Goal: Information Seeking & Learning: Learn about a topic

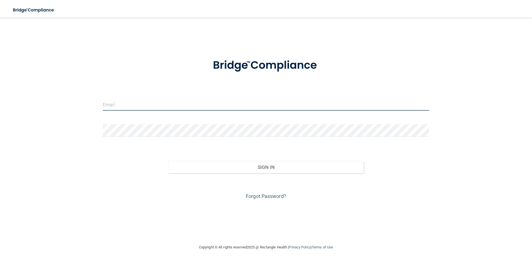
click at [124, 107] on input "email" at bounding box center [266, 104] width 327 height 12
type input "[EMAIL_ADDRESS][DOMAIN_NAME]"
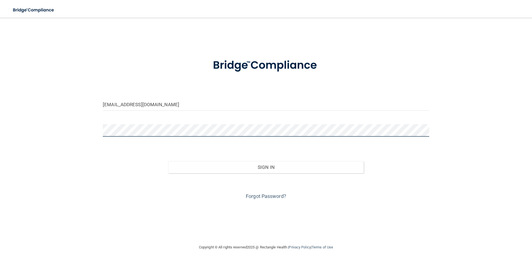
click at [168, 161] on button "Sign In" at bounding box center [266, 167] width 196 height 12
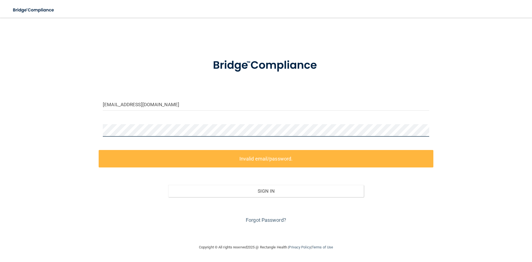
click at [50, 124] on div "pdodge@beittelbecker.com Invalid email/password. You don't have permission to a…" at bounding box center [266, 130] width 510 height 215
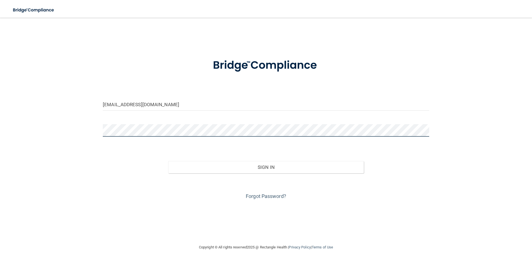
click at [168, 161] on button "Sign In" at bounding box center [266, 167] width 196 height 12
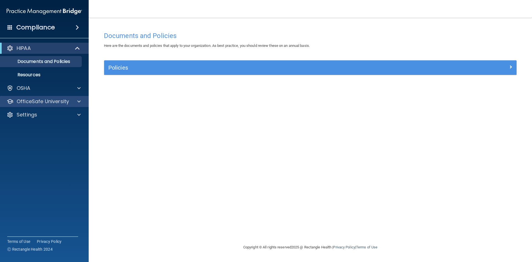
click at [73, 98] on div "OfficeSafe University" at bounding box center [44, 101] width 89 height 11
click at [82, 101] on div at bounding box center [78, 101] width 14 height 7
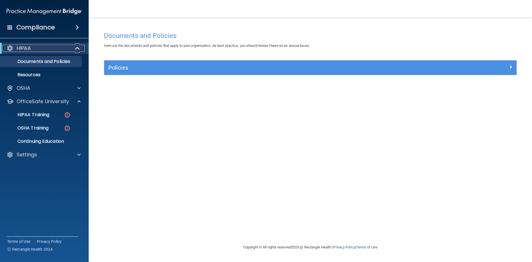
click at [76, 48] on span at bounding box center [78, 48] width 5 height 7
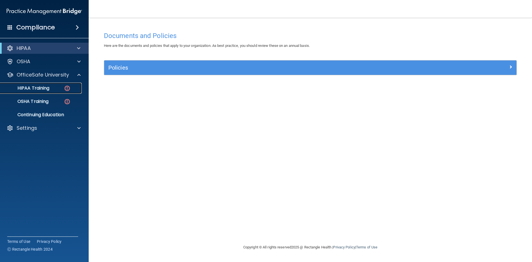
click at [40, 87] on p "HIPAA Training" at bounding box center [27, 88] width 46 height 6
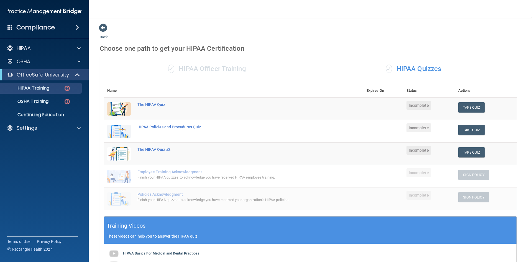
click at [223, 71] on div "✓ HIPAA Officer Training" at bounding box center [207, 69] width 207 height 17
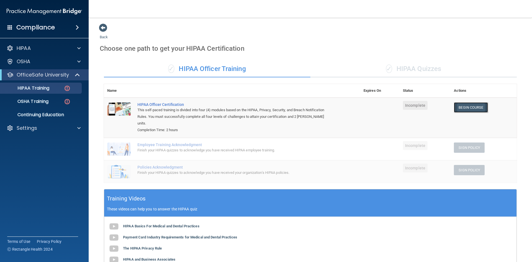
click at [466, 107] on link "Begin Course" at bounding box center [471, 107] width 34 height 10
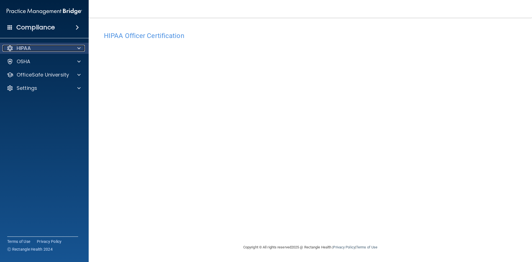
click at [81, 50] on div at bounding box center [78, 48] width 14 height 7
click at [81, 49] on div at bounding box center [78, 48] width 14 height 7
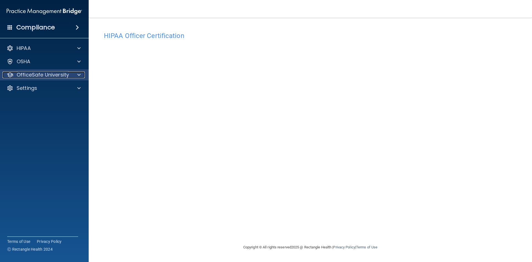
click at [82, 76] on div at bounding box center [78, 75] width 14 height 7
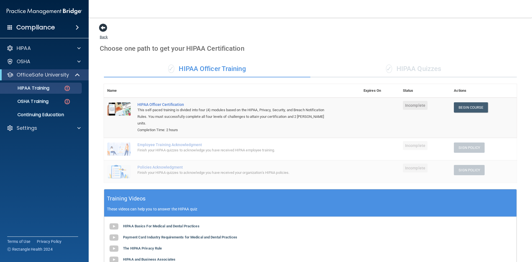
click at [102, 27] on span at bounding box center [103, 28] width 8 height 8
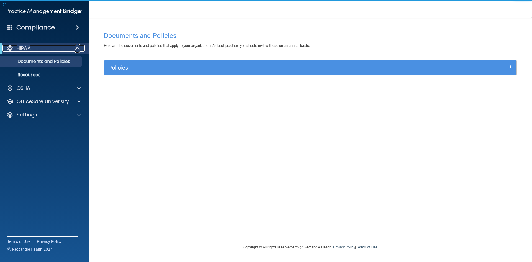
click at [77, 48] on span at bounding box center [78, 48] width 5 height 7
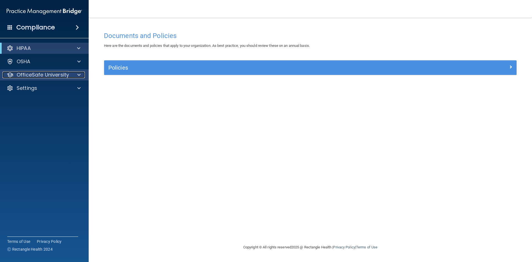
click at [81, 72] on div at bounding box center [78, 75] width 14 height 7
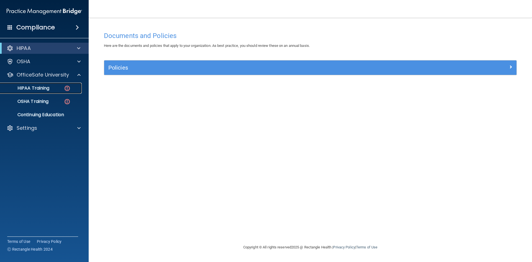
click at [42, 89] on p "HIPAA Training" at bounding box center [27, 88] width 46 height 6
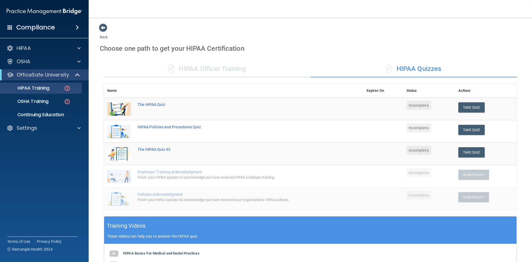
click at [207, 67] on div "✓ HIPAA Officer Training" at bounding box center [207, 69] width 207 height 17
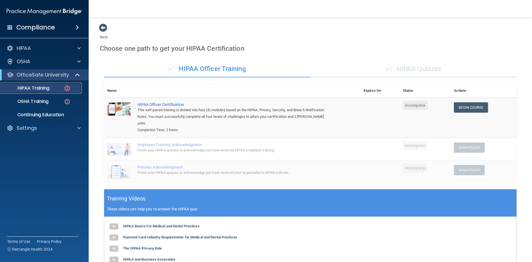
click at [40, 86] on p "HIPAA Training" at bounding box center [27, 88] width 46 height 6
click at [34, 102] on p "OSHA Training" at bounding box center [26, 102] width 45 height 6
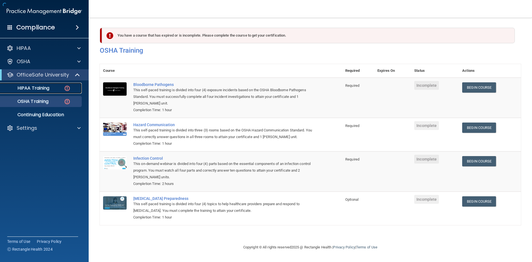
click at [35, 89] on p "HIPAA Training" at bounding box center [27, 88] width 46 height 6
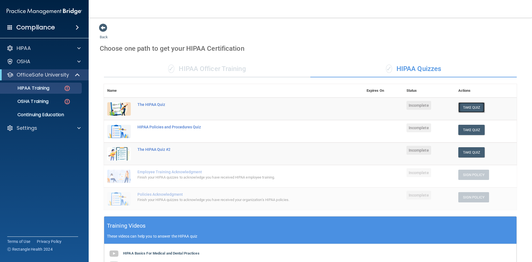
click at [474, 107] on button "Take Quiz" at bounding box center [472, 107] width 27 height 10
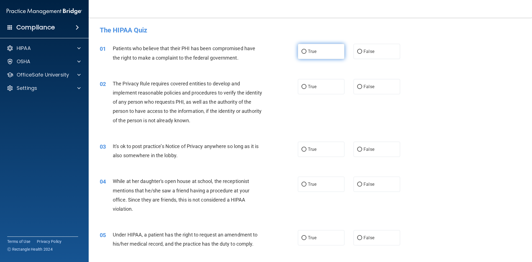
click at [323, 53] on label "True" at bounding box center [321, 51] width 47 height 15
click at [307, 53] on input "True" at bounding box center [304, 52] width 5 height 4
radio input "true"
click at [316, 90] on label "True" at bounding box center [321, 86] width 47 height 15
click at [307, 89] on input "True" at bounding box center [304, 87] width 5 height 4
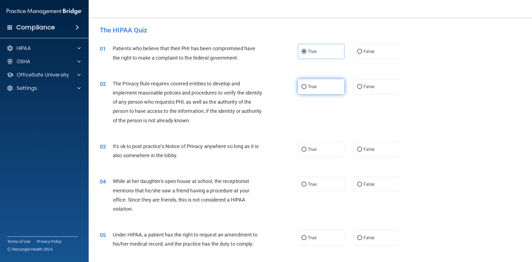
radio input "true"
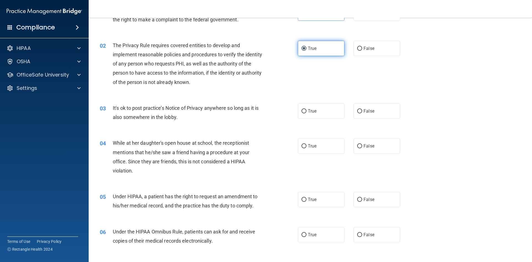
scroll to position [55, 0]
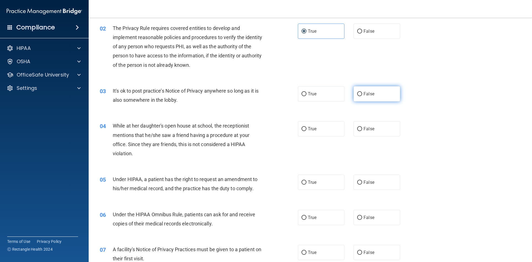
click at [376, 97] on label "False" at bounding box center [377, 93] width 47 height 15
click at [362, 96] on input "False" at bounding box center [359, 94] width 5 height 4
radio input "true"
click at [384, 133] on label "False" at bounding box center [377, 128] width 47 height 15
click at [362, 131] on input "False" at bounding box center [359, 129] width 5 height 4
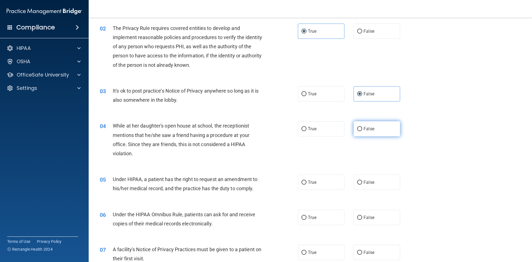
radio input "true"
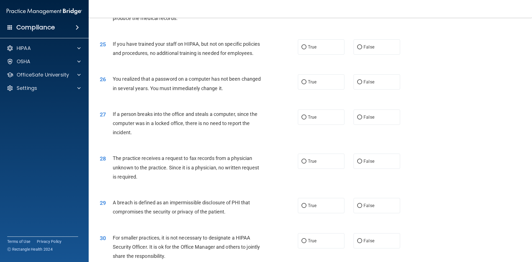
scroll to position [1050, 0]
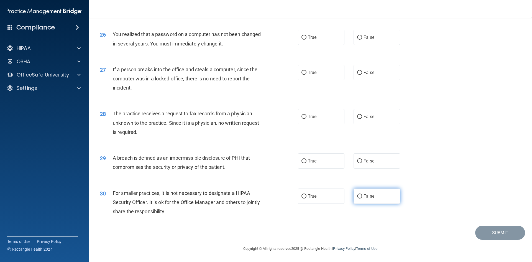
click at [367, 196] on span "False" at bounding box center [369, 196] width 11 height 5
click at [362, 196] on input "False" at bounding box center [359, 196] width 5 height 4
radio input "true"
click at [322, 166] on label "True" at bounding box center [321, 160] width 47 height 15
click at [307, 163] on input "True" at bounding box center [304, 161] width 5 height 4
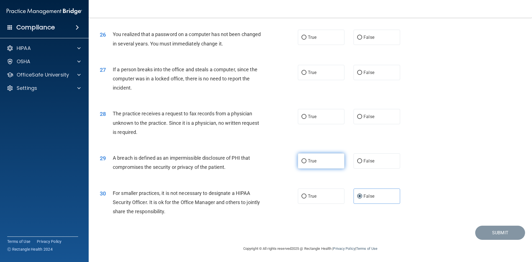
radio input "true"
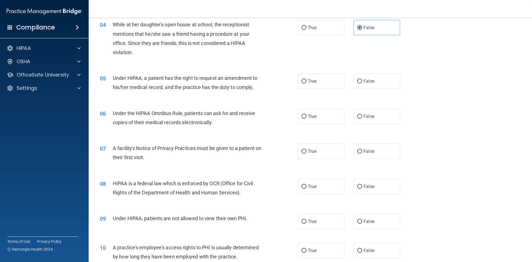
scroll to position [166, 0]
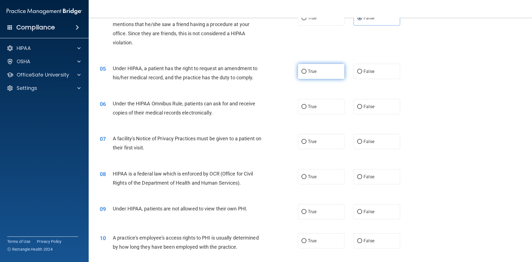
click at [322, 75] on label "True" at bounding box center [321, 71] width 47 height 15
click at [307, 74] on input "True" at bounding box center [304, 72] width 5 height 4
radio input "true"
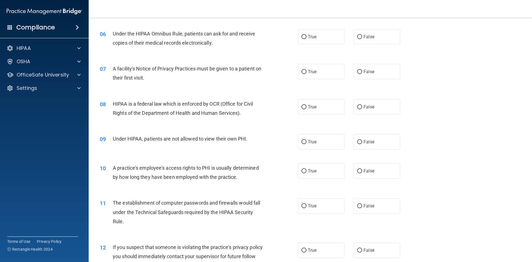
scroll to position [250, 0]
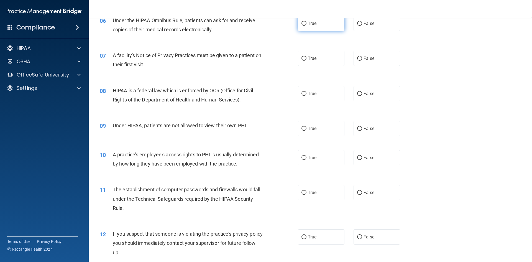
click at [324, 24] on label "True" at bounding box center [321, 23] width 47 height 15
click at [307, 24] on input "True" at bounding box center [304, 24] width 5 height 4
radio input "true"
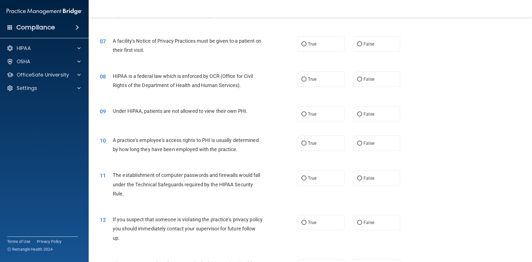
scroll to position [277, 0]
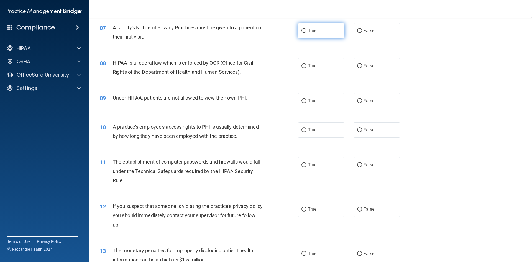
click at [329, 36] on label "True" at bounding box center [321, 30] width 47 height 15
click at [307, 33] on input "True" at bounding box center [304, 31] width 5 height 4
radio input "true"
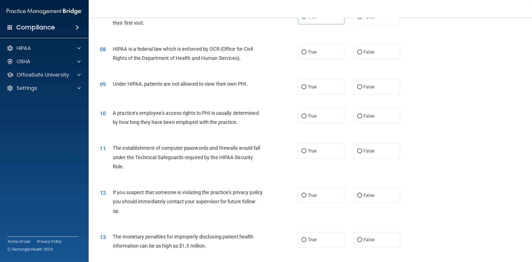
scroll to position [305, 0]
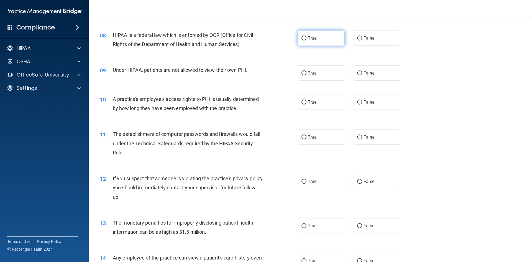
click at [332, 42] on label "True" at bounding box center [321, 37] width 47 height 15
click at [307, 40] on input "True" at bounding box center [304, 38] width 5 height 4
radio input "true"
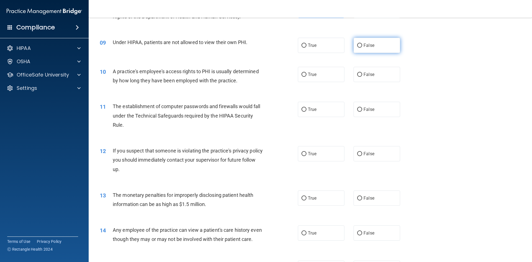
click at [357, 45] on input "False" at bounding box center [359, 46] width 5 height 4
radio input "true"
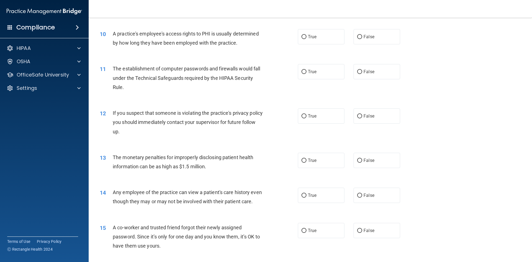
scroll to position [360, 0]
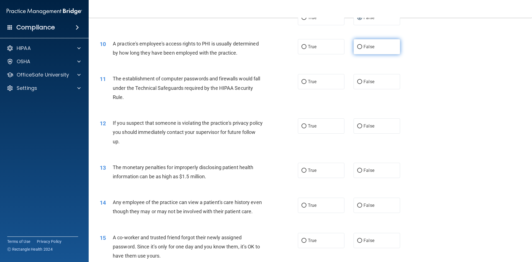
click at [370, 49] on label "False" at bounding box center [377, 46] width 47 height 15
click at [362, 49] on input "False" at bounding box center [359, 47] width 5 height 4
radio input "true"
drag, startPoint x: 327, startPoint y: 83, endPoint x: 334, endPoint y: 86, distance: 7.5
click at [327, 83] on label "True" at bounding box center [321, 81] width 47 height 15
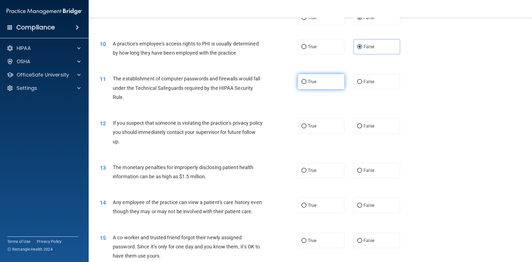
click at [307, 83] on input "True" at bounding box center [304, 82] width 5 height 4
radio input "true"
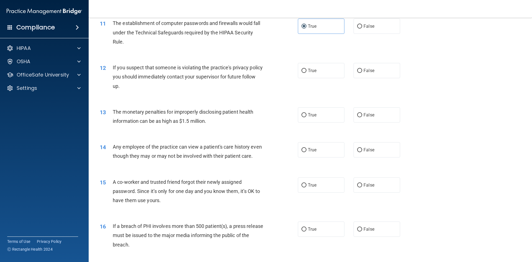
scroll to position [444, 0]
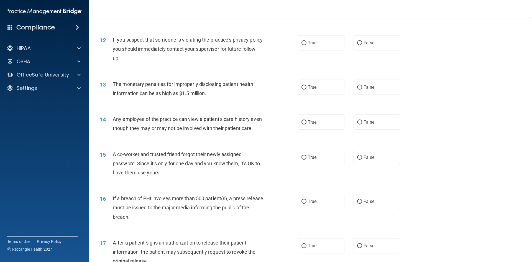
drag, startPoint x: 319, startPoint y: 45, endPoint x: 358, endPoint y: 63, distance: 42.8
click at [319, 44] on label "True" at bounding box center [321, 42] width 47 height 15
click at [307, 44] on input "True" at bounding box center [304, 43] width 5 height 4
radio input "true"
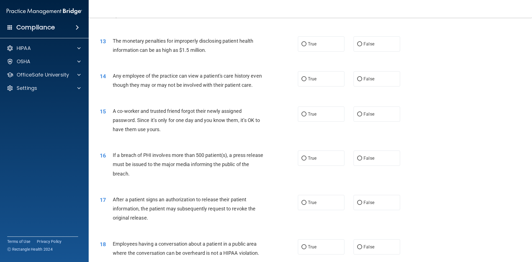
scroll to position [499, 0]
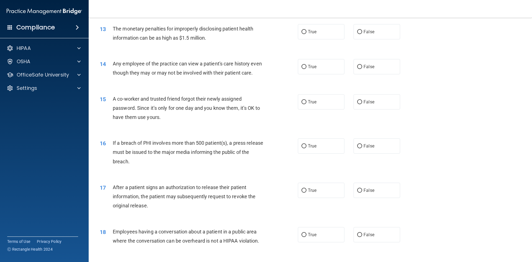
click at [342, 33] on div "True False" at bounding box center [354, 31] width 112 height 15
click at [324, 33] on label "True" at bounding box center [321, 31] width 47 height 15
click at [307, 33] on input "True" at bounding box center [304, 32] width 5 height 4
radio input "true"
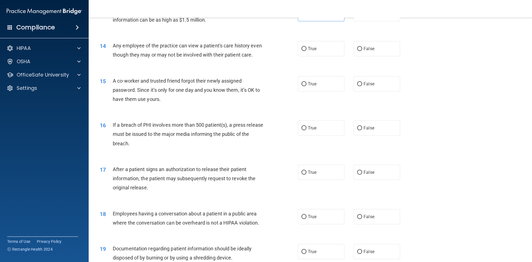
scroll to position [527, 0]
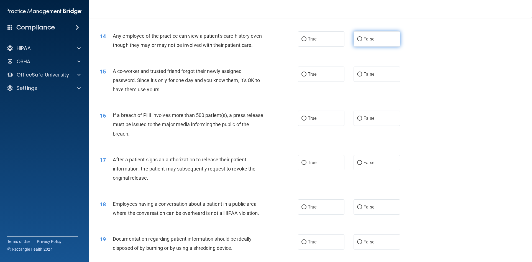
click at [354, 42] on label "False" at bounding box center [377, 38] width 47 height 15
click at [357, 41] on input "False" at bounding box center [359, 39] width 5 height 4
radio input "true"
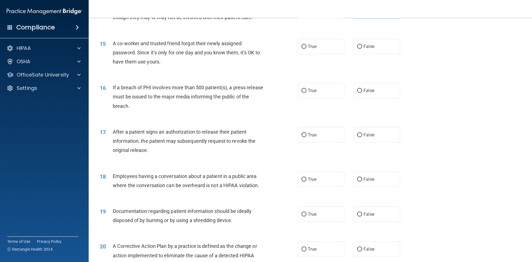
scroll to position [582, 0]
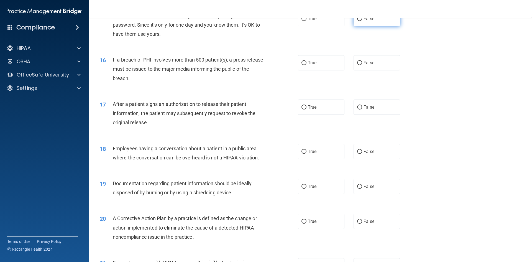
click at [370, 21] on span "False" at bounding box center [369, 18] width 11 height 5
click at [362, 21] on input "False" at bounding box center [359, 19] width 5 height 4
radio input "true"
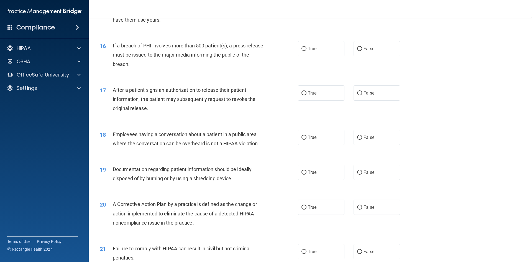
scroll to position [610, 0]
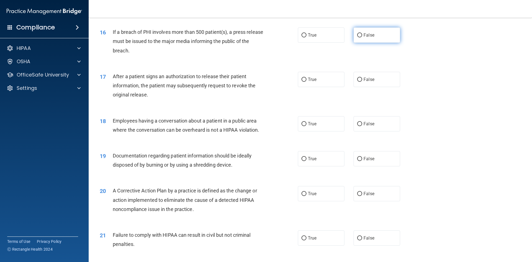
click at [364, 38] on span "False" at bounding box center [369, 34] width 11 height 5
click at [362, 37] on input "False" at bounding box center [359, 35] width 5 height 4
radio input "true"
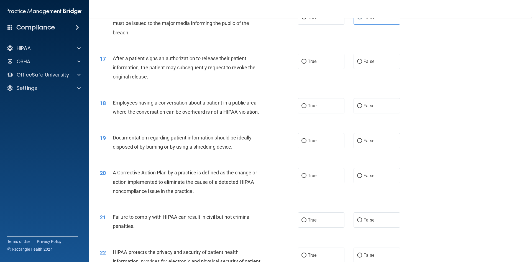
scroll to position [638, 0]
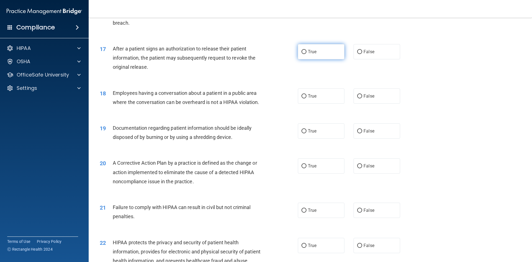
click at [336, 59] on label "True" at bounding box center [321, 51] width 47 height 15
click at [307, 54] on input "True" at bounding box center [304, 52] width 5 height 4
radio input "true"
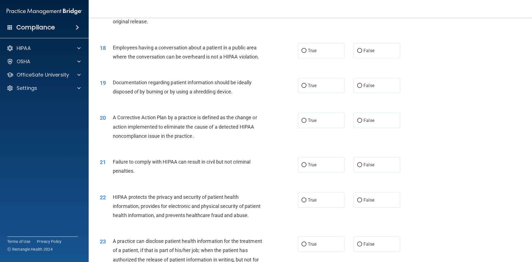
scroll to position [693, 0]
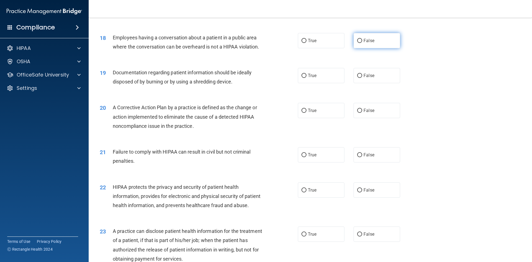
click at [388, 48] on label "False" at bounding box center [377, 40] width 47 height 15
click at [362, 43] on input "False" at bounding box center [359, 41] width 5 height 4
radio input "true"
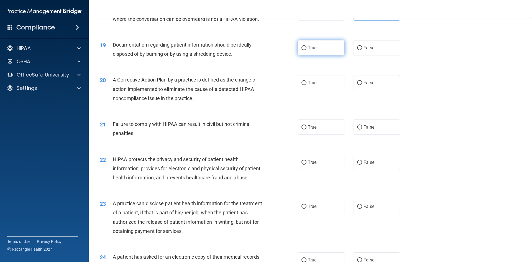
click at [323, 55] on label "True" at bounding box center [321, 47] width 47 height 15
click at [307, 50] on input "True" at bounding box center [304, 48] width 5 height 4
radio input "true"
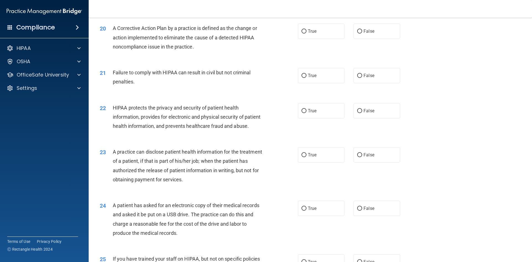
scroll to position [776, 0]
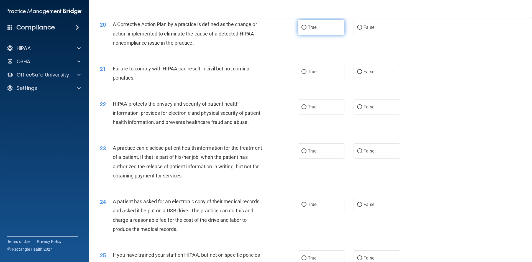
click at [319, 35] on label "True" at bounding box center [321, 27] width 47 height 15
click at [307, 30] on input "True" at bounding box center [304, 28] width 5 height 4
radio input "true"
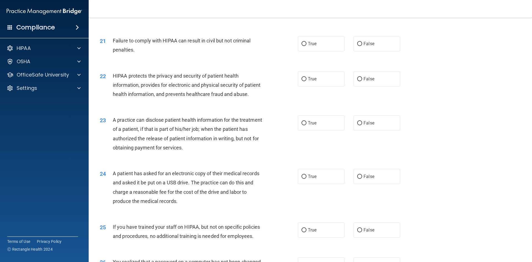
scroll to position [832, 0]
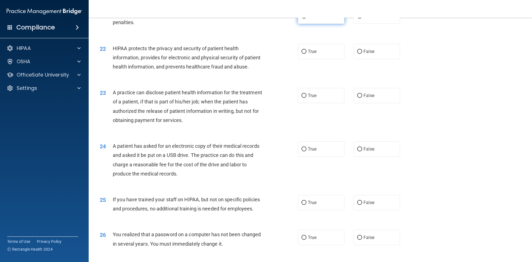
click at [317, 24] on label "True" at bounding box center [321, 16] width 47 height 15
click at [307, 19] on input "True" at bounding box center [304, 16] width 5 height 4
radio input "true"
click at [365, 22] on label "False" at bounding box center [377, 16] width 47 height 15
click at [362, 19] on input "False" at bounding box center [359, 16] width 5 height 4
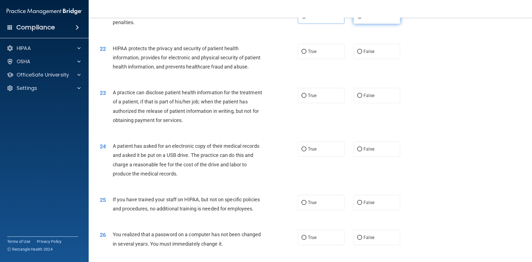
radio input "true"
radio input "false"
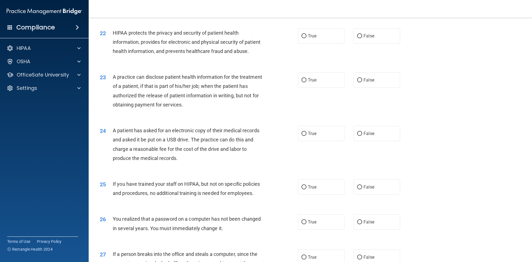
scroll to position [859, 0]
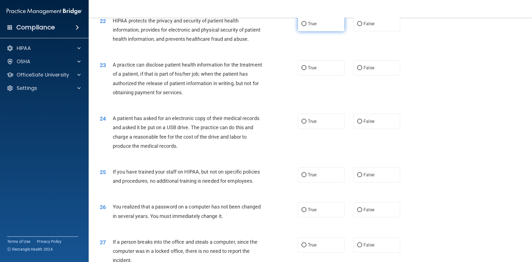
click at [323, 31] on label "True" at bounding box center [321, 23] width 47 height 15
click at [307, 26] on input "True" at bounding box center [304, 24] width 5 height 4
radio input "true"
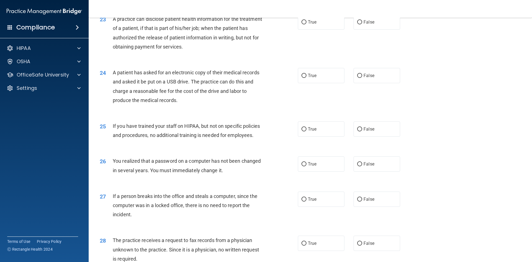
scroll to position [915, 0]
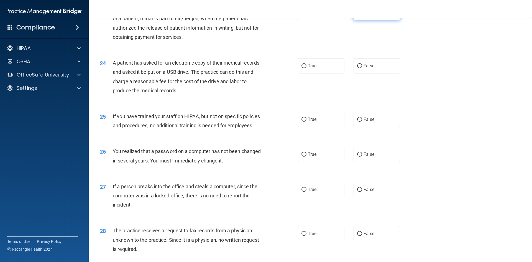
click at [375, 20] on label "False" at bounding box center [377, 12] width 47 height 15
click at [362, 15] on input "False" at bounding box center [359, 13] width 5 height 4
radio input "true"
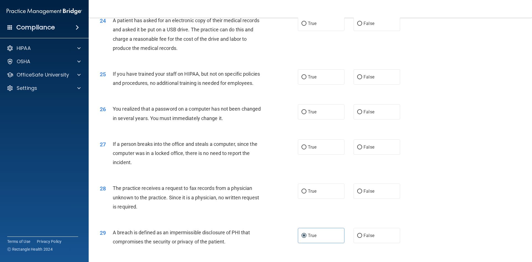
scroll to position [970, 0]
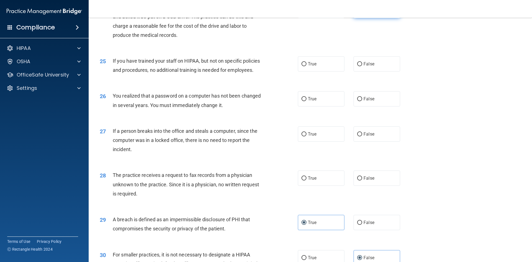
click at [379, 18] on label "False" at bounding box center [377, 10] width 47 height 15
click at [362, 13] on input "False" at bounding box center [359, 11] width 5 height 4
radio input "true"
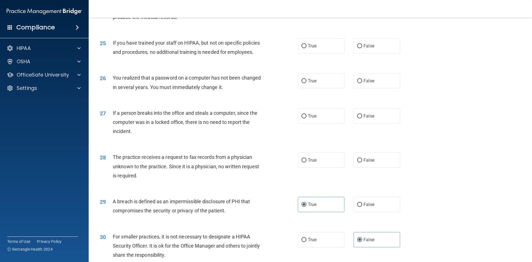
scroll to position [998, 0]
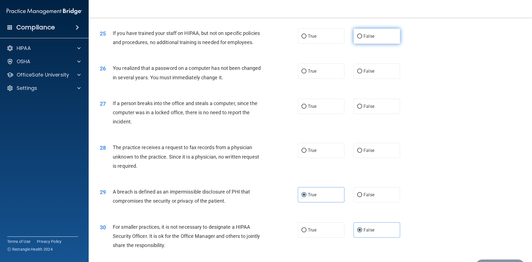
click at [364, 39] on span "False" at bounding box center [369, 36] width 11 height 5
click at [362, 39] on input "False" at bounding box center [359, 36] width 5 height 4
radio input "true"
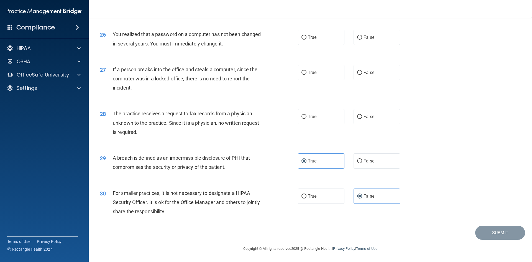
scroll to position [1050, 0]
click at [323, 42] on label "True" at bounding box center [321, 37] width 47 height 15
click at [307, 40] on input "True" at bounding box center [304, 37] width 5 height 4
radio input "true"
click at [387, 72] on label "False" at bounding box center [377, 72] width 47 height 15
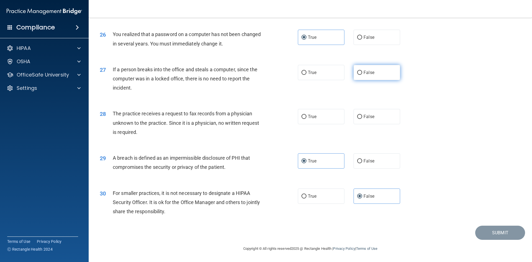
click at [362, 72] on input "False" at bounding box center [359, 73] width 5 height 4
radio input "true"
click at [324, 119] on label "True" at bounding box center [321, 116] width 47 height 15
click at [307, 119] on input "True" at bounding box center [304, 117] width 5 height 4
radio input "true"
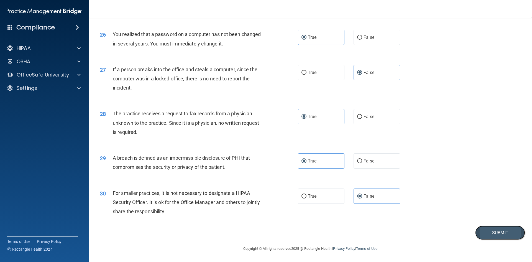
click at [502, 234] on button "Submit" at bounding box center [500, 233] width 50 height 14
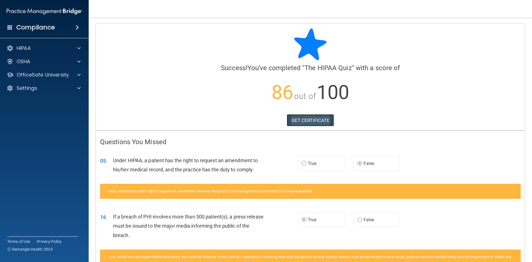
click at [306, 120] on link "GET CERTIFICATE" at bounding box center [310, 120] width 47 height 12
click at [48, 77] on p "OfficeSafe University" at bounding box center [43, 75] width 52 height 7
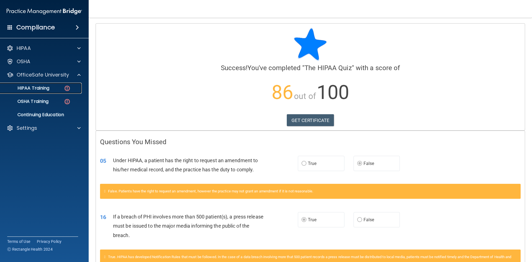
click at [43, 90] on p "HIPAA Training" at bounding box center [27, 88] width 46 height 6
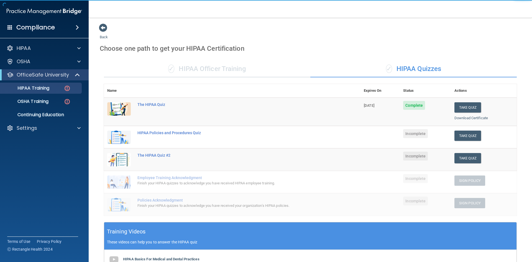
click at [411, 134] on span "Incomplete" at bounding box center [415, 133] width 25 height 9
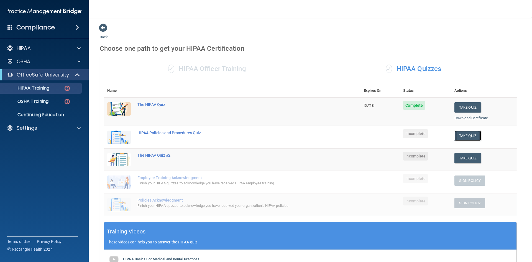
click at [463, 138] on button "Take Quiz" at bounding box center [468, 136] width 27 height 10
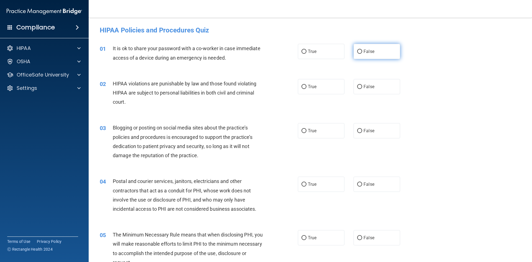
click at [357, 50] on input "False" at bounding box center [359, 52] width 5 height 4
radio input "true"
click at [330, 92] on label "True" at bounding box center [321, 86] width 47 height 15
click at [307, 89] on input "True" at bounding box center [304, 87] width 5 height 4
radio input "true"
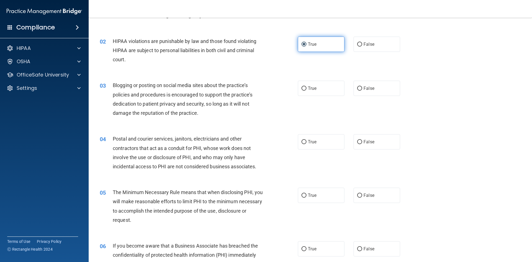
scroll to position [55, 0]
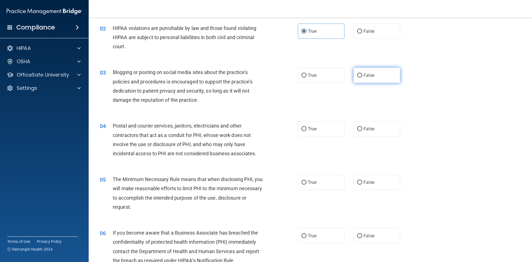
click at [372, 76] on label "False" at bounding box center [377, 75] width 47 height 15
click at [362, 76] on input "False" at bounding box center [359, 75] width 5 height 4
radio input "true"
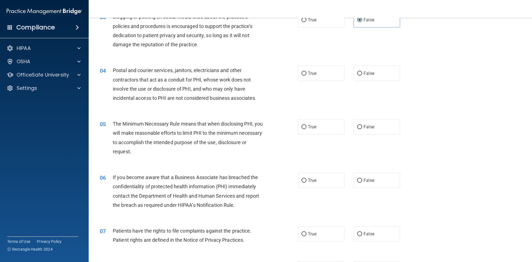
scroll to position [83, 0]
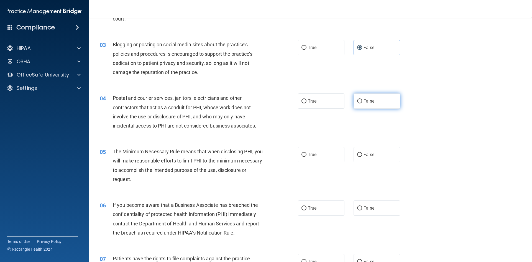
click at [369, 104] on label "False" at bounding box center [377, 100] width 47 height 15
click at [362, 103] on input "False" at bounding box center [359, 101] width 5 height 4
radio input "true"
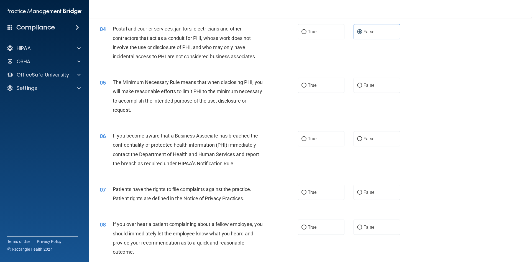
scroll to position [194, 0]
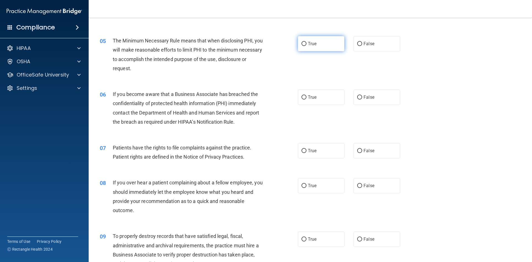
click at [319, 44] on label "True" at bounding box center [321, 43] width 47 height 15
click at [307, 44] on input "True" at bounding box center [304, 44] width 5 height 4
radio input "true"
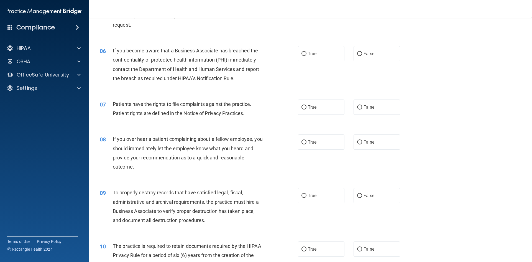
scroll to position [250, 0]
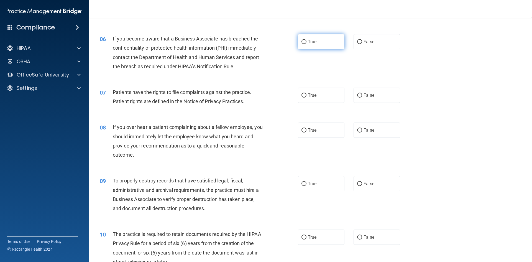
click at [319, 41] on label "True" at bounding box center [321, 41] width 47 height 15
click at [307, 41] on input "True" at bounding box center [304, 42] width 5 height 4
radio input "true"
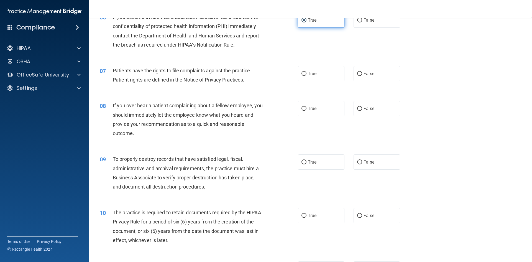
scroll to position [305, 0]
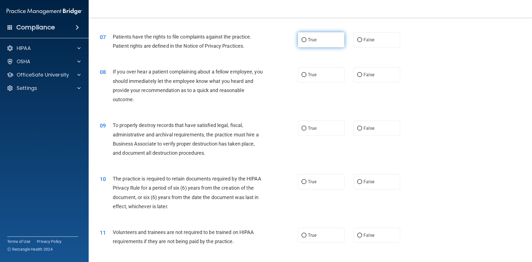
click at [324, 41] on label "True" at bounding box center [321, 39] width 47 height 15
click at [307, 41] on input "True" at bounding box center [304, 40] width 5 height 4
radio input "true"
click at [377, 77] on label "False" at bounding box center [377, 74] width 47 height 15
click at [362, 77] on input "False" at bounding box center [359, 75] width 5 height 4
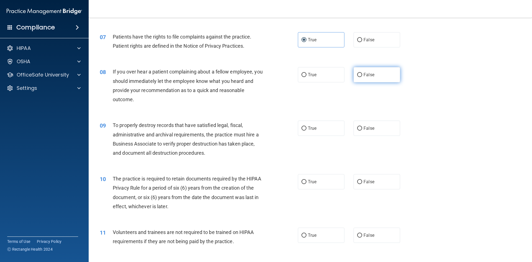
radio input "true"
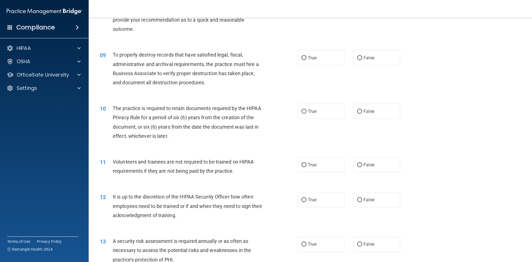
scroll to position [388, 0]
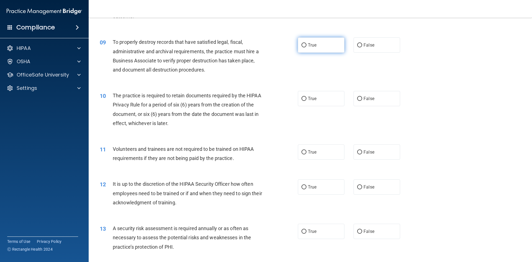
click at [311, 46] on span "True" at bounding box center [312, 44] width 9 height 5
click at [307, 46] on input "True" at bounding box center [304, 45] width 5 height 4
radio input "true"
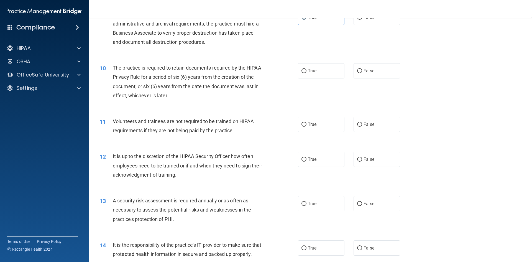
scroll to position [444, 0]
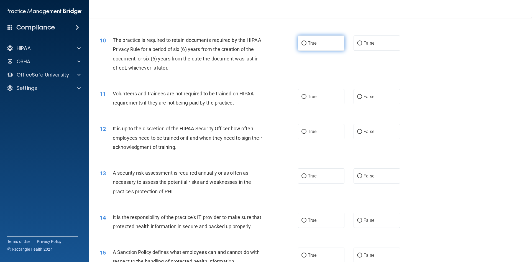
click at [323, 48] on label "True" at bounding box center [321, 42] width 47 height 15
click at [307, 45] on input "True" at bounding box center [304, 43] width 5 height 4
radio input "true"
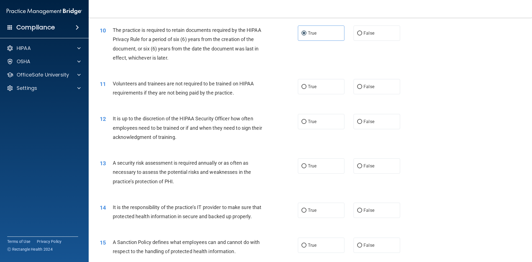
scroll to position [471, 0]
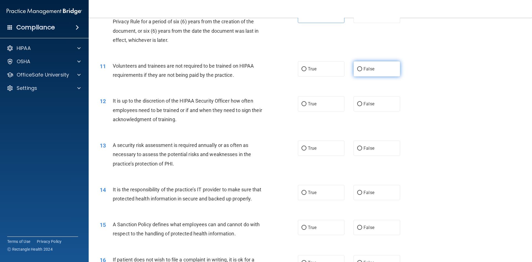
click at [365, 70] on span "False" at bounding box center [369, 68] width 11 height 5
click at [362, 70] on input "False" at bounding box center [359, 69] width 5 height 4
radio input "true"
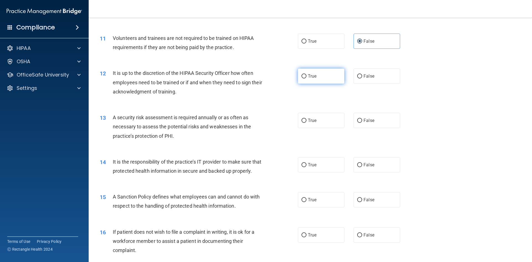
click at [322, 80] on label "True" at bounding box center [321, 75] width 47 height 15
click at [307, 78] on input "True" at bounding box center [304, 76] width 5 height 4
radio input "true"
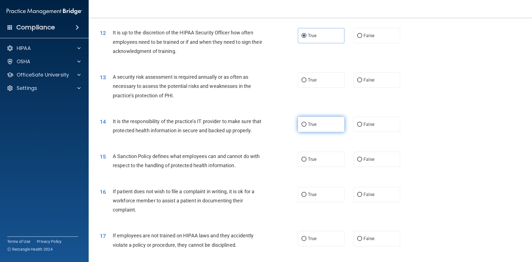
scroll to position [527, 0]
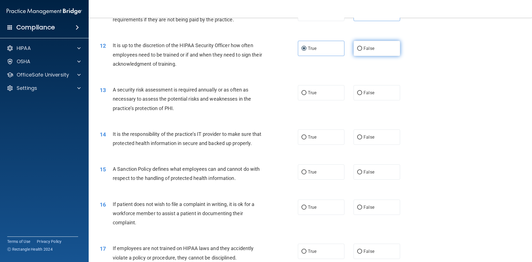
click at [387, 52] on label "False" at bounding box center [377, 48] width 47 height 15
click at [362, 51] on input "False" at bounding box center [359, 49] width 5 height 4
radio input "true"
radio input "false"
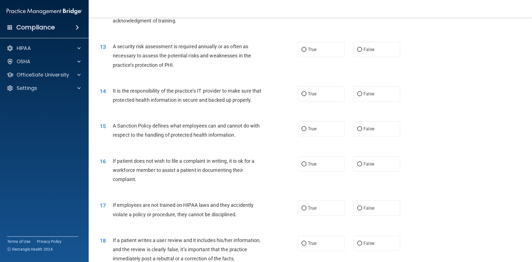
scroll to position [582, 0]
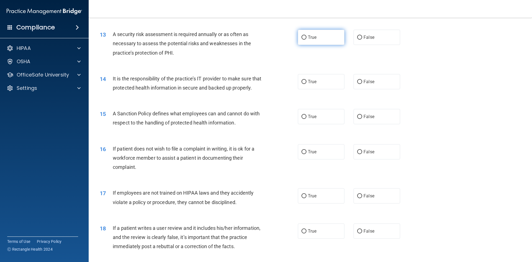
click at [322, 38] on label "True" at bounding box center [321, 37] width 47 height 15
click at [307, 38] on input "True" at bounding box center [304, 37] width 5 height 4
radio input "true"
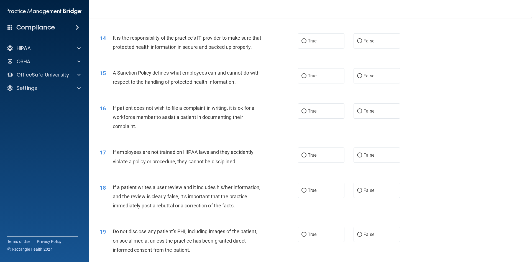
scroll to position [638, 0]
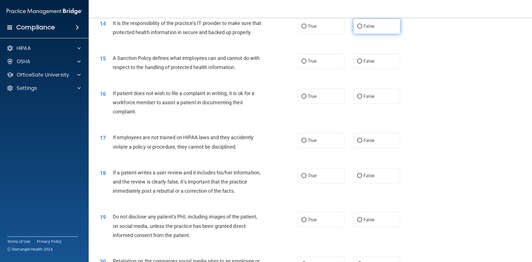
click at [373, 26] on label "False" at bounding box center [377, 26] width 47 height 15
click at [362, 26] on input "False" at bounding box center [359, 26] width 5 height 4
radio input "true"
click at [321, 69] on label "True" at bounding box center [321, 61] width 47 height 15
click at [307, 63] on input "True" at bounding box center [304, 61] width 5 height 4
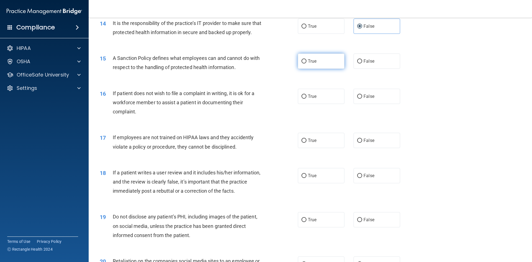
radio input "true"
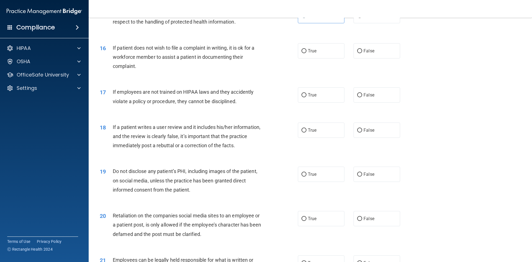
scroll to position [693, 0]
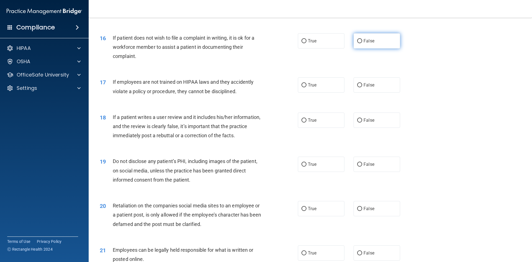
click at [366, 44] on span "False" at bounding box center [369, 40] width 11 height 5
click at [362, 43] on input "False" at bounding box center [359, 41] width 5 height 4
radio input "true"
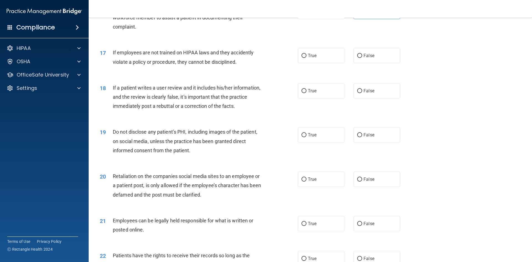
scroll to position [749, 0]
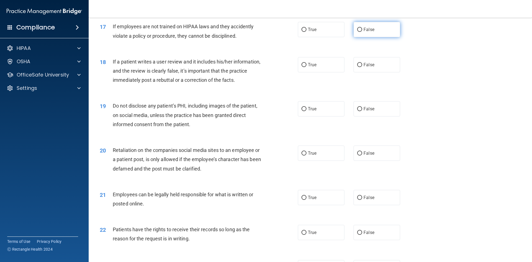
click at [388, 37] on label "False" at bounding box center [377, 29] width 47 height 15
click at [362, 32] on input "False" at bounding box center [359, 30] width 5 height 4
radio input "true"
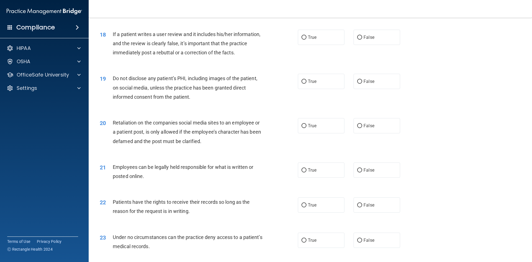
scroll to position [776, 0]
click at [380, 45] on label "False" at bounding box center [377, 36] width 47 height 15
click at [362, 39] on input "False" at bounding box center [359, 37] width 5 height 4
radio input "true"
click at [298, 39] on label "True" at bounding box center [321, 36] width 47 height 15
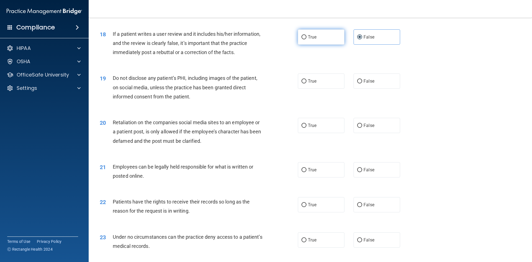
click at [302, 39] on input "True" at bounding box center [304, 37] width 5 height 4
radio input "true"
radio input "false"
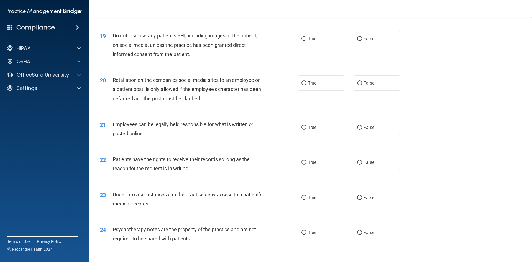
scroll to position [832, 0]
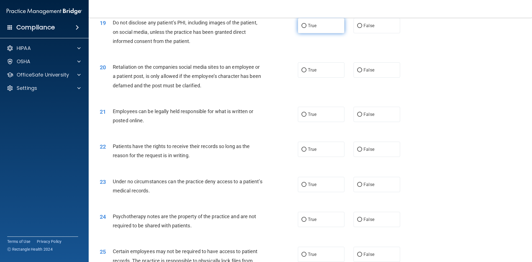
click at [313, 33] on label "True" at bounding box center [321, 25] width 47 height 15
click at [307, 28] on input "True" at bounding box center [304, 26] width 5 height 4
radio input "true"
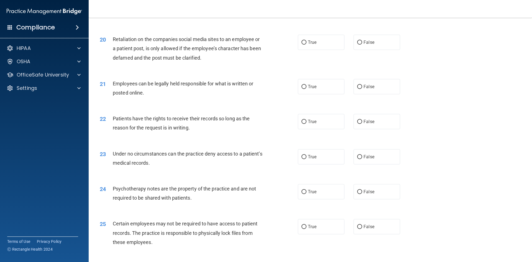
scroll to position [887, 0]
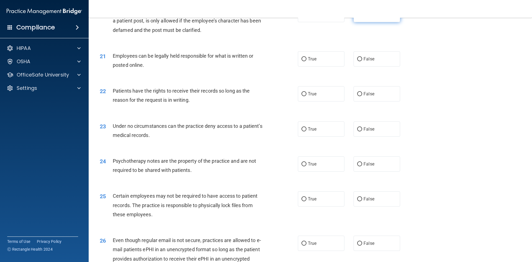
click at [374, 22] on label "False" at bounding box center [377, 14] width 47 height 15
click at [362, 17] on input "False" at bounding box center [359, 15] width 5 height 4
radio input "true"
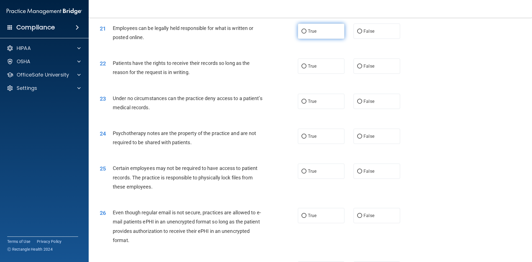
click at [325, 39] on label "True" at bounding box center [321, 31] width 47 height 15
click at [307, 34] on input "True" at bounding box center [304, 31] width 5 height 4
radio input "true"
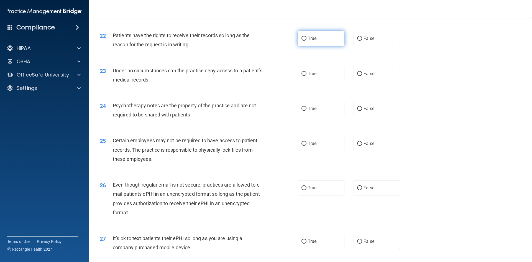
click at [317, 46] on label "True" at bounding box center [321, 38] width 47 height 15
click at [307, 41] on input "True" at bounding box center [304, 39] width 5 height 4
radio input "true"
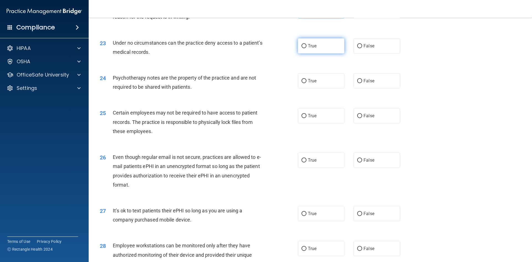
click at [308, 49] on span "True" at bounding box center [312, 45] width 9 height 5
click at [307, 48] on input "True" at bounding box center [304, 46] width 5 height 4
radio input "true"
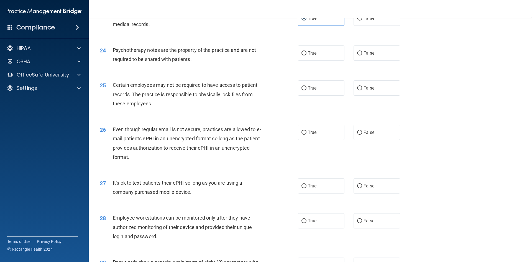
scroll to position [1026, 0]
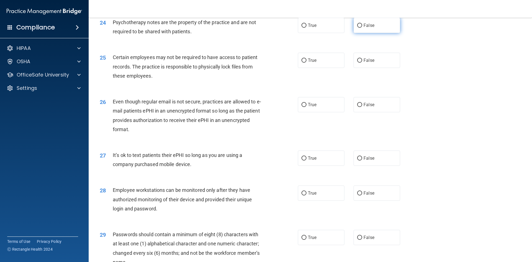
click at [370, 28] on span "False" at bounding box center [369, 25] width 11 height 5
click at [362, 28] on input "False" at bounding box center [359, 26] width 5 height 4
radio input "true"
click at [314, 28] on span "True" at bounding box center [312, 25] width 9 height 5
click at [307, 28] on input "True" at bounding box center [304, 26] width 5 height 4
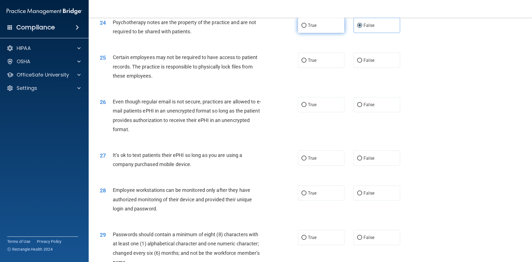
radio input "true"
radio input "false"
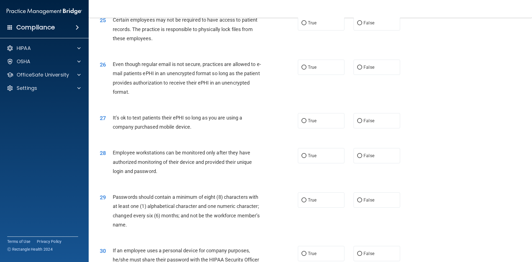
scroll to position [1054, 0]
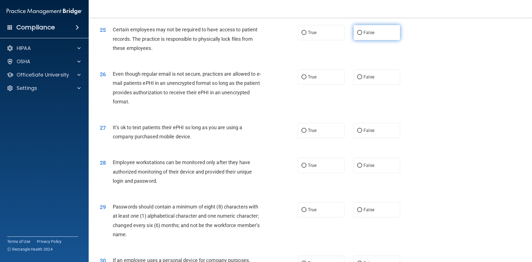
click at [361, 40] on label "False" at bounding box center [377, 32] width 47 height 15
click at [361, 35] on input "False" at bounding box center [359, 33] width 5 height 4
radio input "true"
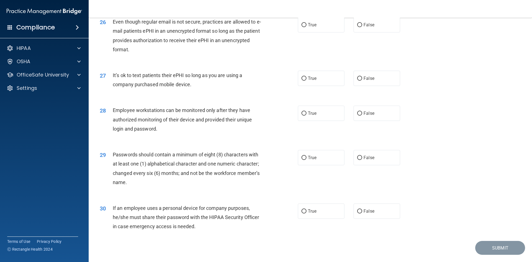
scroll to position [1109, 0]
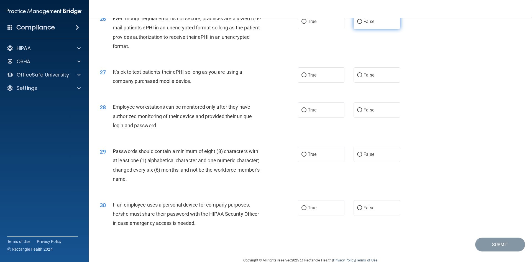
click at [375, 29] on label "False" at bounding box center [377, 21] width 47 height 15
click at [362, 24] on input "False" at bounding box center [359, 22] width 5 height 4
radio input "true"
click at [380, 83] on label "False" at bounding box center [377, 74] width 47 height 15
click at [362, 77] on input "False" at bounding box center [359, 75] width 5 height 4
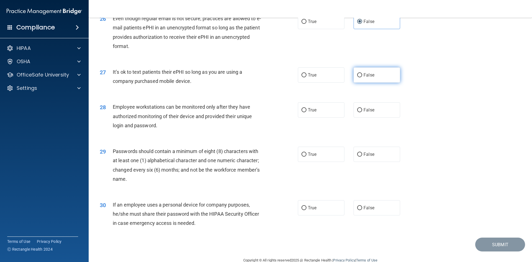
radio input "true"
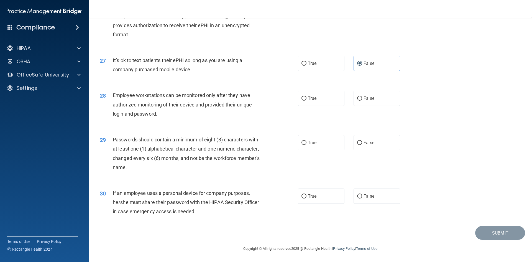
scroll to position [1130, 0]
click at [385, 103] on label "False" at bounding box center [377, 98] width 47 height 15
click at [362, 101] on input "False" at bounding box center [359, 98] width 5 height 4
radio input "true"
click at [309, 143] on span "True" at bounding box center [312, 142] width 9 height 5
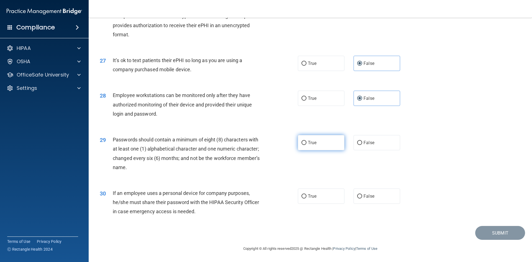
click at [307, 143] on input "True" at bounding box center [304, 143] width 5 height 4
radio input "true"
click at [382, 198] on label "False" at bounding box center [377, 196] width 47 height 15
click at [362, 198] on input "False" at bounding box center [359, 196] width 5 height 4
radio input "true"
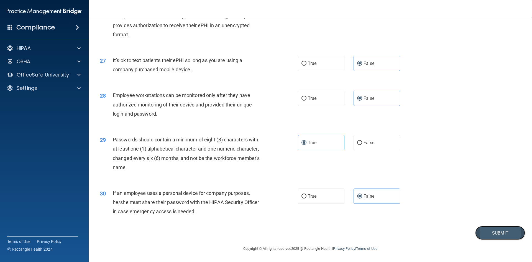
click at [499, 233] on button "Submit" at bounding box center [500, 233] width 50 height 14
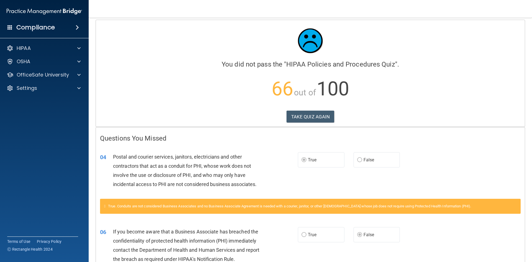
scroll to position [7, 0]
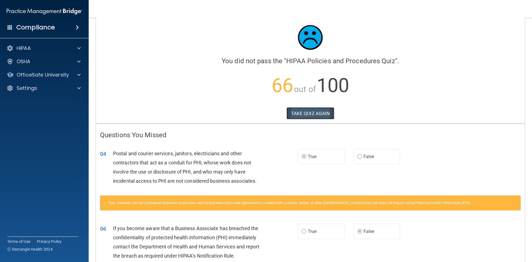
click at [312, 113] on button "TAKE QUIZ AGAIN" at bounding box center [311, 113] width 48 height 12
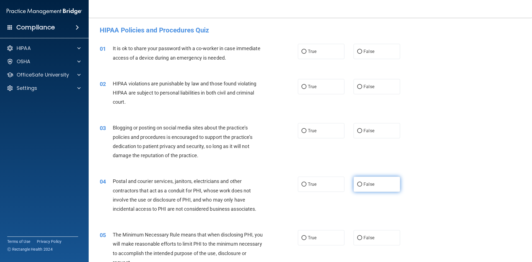
click at [372, 181] on label "False" at bounding box center [377, 184] width 47 height 15
click at [362, 182] on input "False" at bounding box center [359, 184] width 5 height 4
radio input "true"
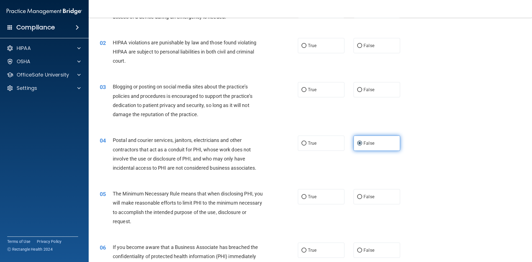
scroll to position [55, 0]
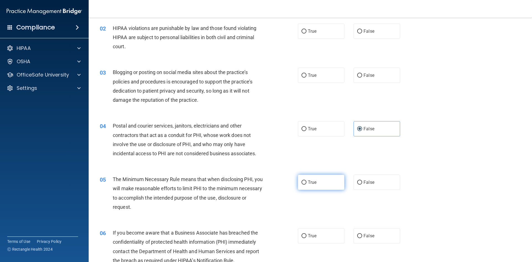
click at [310, 180] on span "True" at bounding box center [312, 182] width 9 height 5
click at [307, 180] on input "True" at bounding box center [304, 182] width 5 height 4
radio input "true"
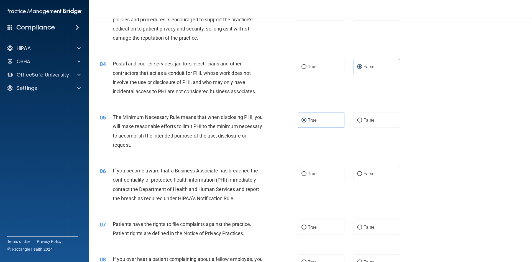
scroll to position [139, 0]
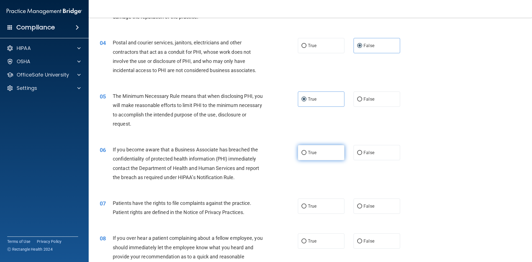
click at [323, 157] on label "True" at bounding box center [321, 152] width 47 height 15
click at [307, 155] on input "True" at bounding box center [304, 153] width 5 height 4
radio input "true"
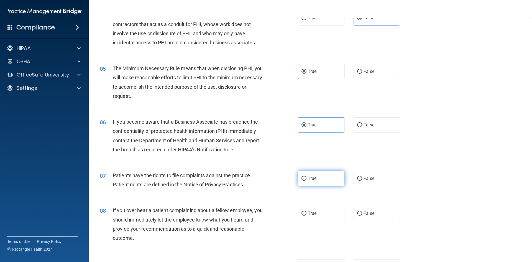
click at [313, 180] on span "True" at bounding box center [312, 178] width 9 height 5
click at [307, 180] on input "True" at bounding box center [304, 179] width 5 height 4
radio input "true"
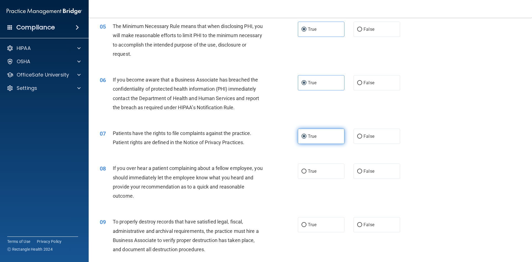
scroll to position [222, 0]
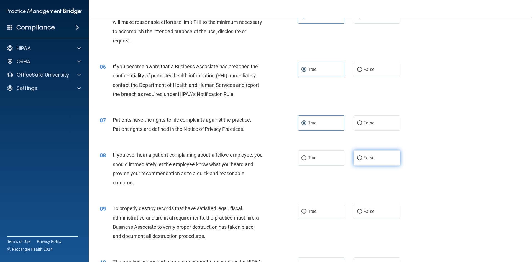
click at [367, 160] on span "False" at bounding box center [369, 157] width 11 height 5
click at [362, 160] on input "False" at bounding box center [359, 158] width 5 height 4
radio input "true"
click at [310, 210] on span "True" at bounding box center [312, 211] width 9 height 5
click at [307, 210] on input "True" at bounding box center [304, 212] width 5 height 4
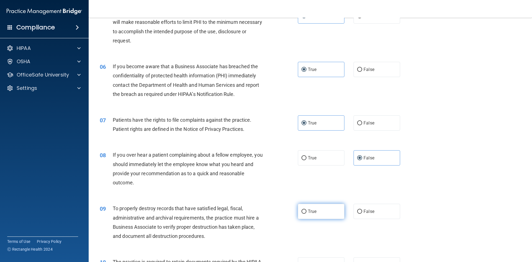
radio input "true"
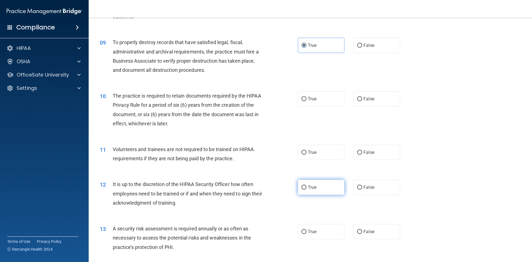
scroll to position [388, 0]
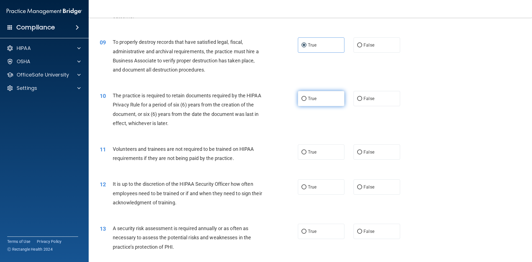
click at [314, 102] on label "True" at bounding box center [321, 98] width 47 height 15
click at [307, 101] on input "True" at bounding box center [304, 99] width 5 height 4
radio input "true"
click at [360, 152] on label "False" at bounding box center [377, 151] width 47 height 15
click at [360, 152] on input "False" at bounding box center [359, 152] width 5 height 4
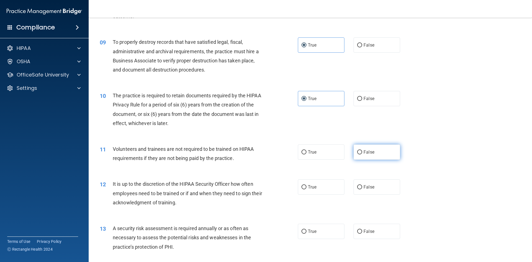
radio input "true"
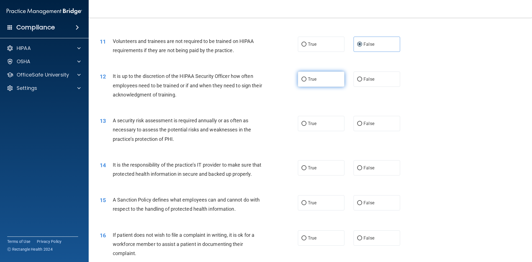
scroll to position [499, 0]
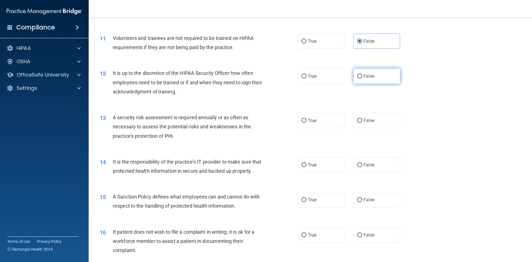
click at [358, 80] on label "False" at bounding box center [377, 75] width 47 height 15
click at [358, 78] on input "False" at bounding box center [359, 76] width 5 height 4
radio input "true"
click at [315, 123] on label "True" at bounding box center [321, 120] width 47 height 15
click at [307, 123] on input "True" at bounding box center [304, 121] width 5 height 4
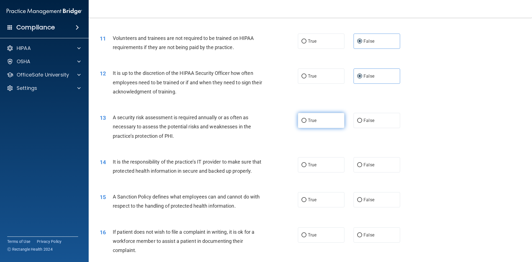
radio input "true"
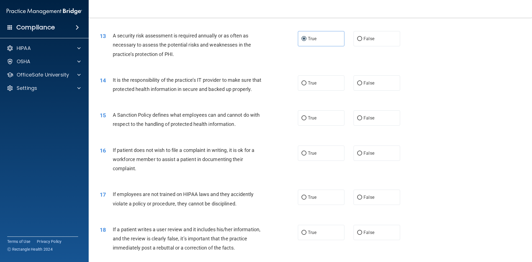
scroll to position [582, 0]
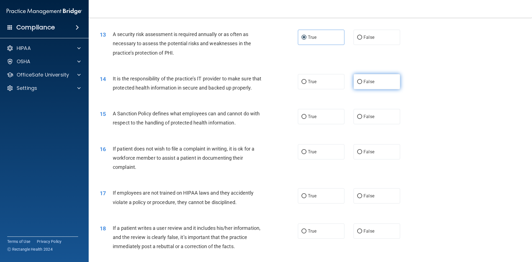
click at [371, 87] on label "False" at bounding box center [377, 81] width 47 height 15
click at [362, 84] on input "False" at bounding box center [359, 82] width 5 height 4
radio input "true"
click at [317, 124] on label "True" at bounding box center [321, 116] width 47 height 15
click at [307, 119] on input "True" at bounding box center [304, 117] width 5 height 4
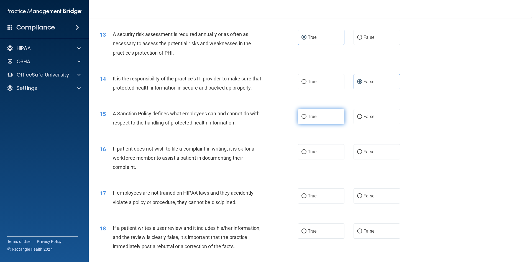
radio input "true"
click at [360, 158] on label "False" at bounding box center [377, 151] width 47 height 15
click at [360, 154] on input "False" at bounding box center [359, 152] width 5 height 4
radio input "true"
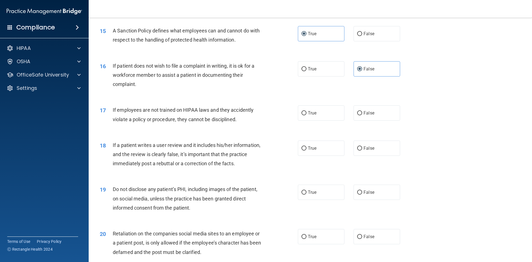
scroll to position [665, 0]
click at [316, 156] on label "True" at bounding box center [321, 147] width 47 height 15
click at [307, 150] on input "True" at bounding box center [304, 148] width 5 height 4
radio input "true"
click at [368, 115] on span "False" at bounding box center [369, 112] width 11 height 5
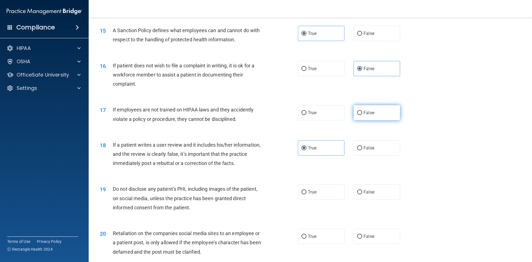
click at [362, 115] on input "False" at bounding box center [359, 113] width 5 height 4
radio input "true"
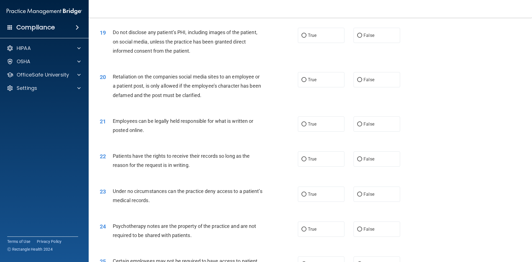
scroll to position [832, 0]
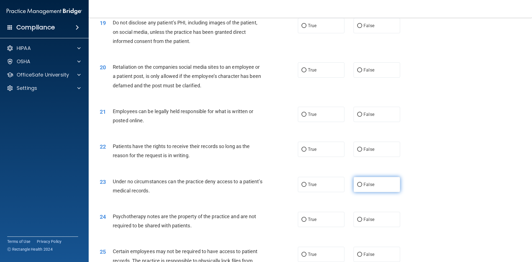
click at [377, 192] on label "False" at bounding box center [377, 184] width 47 height 15
click at [362, 187] on input "False" at bounding box center [359, 185] width 5 height 4
radio input "true"
click at [376, 157] on label "False" at bounding box center [377, 149] width 47 height 15
click at [362, 152] on input "False" at bounding box center [359, 149] width 5 height 4
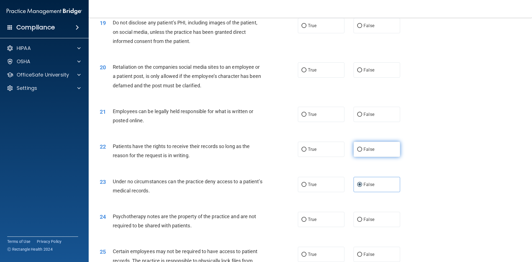
radio input "true"
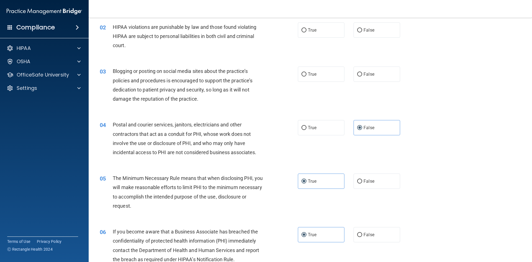
scroll to position [0, 0]
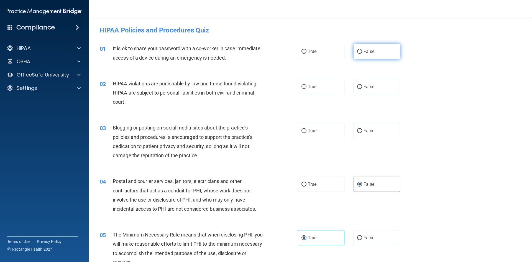
click at [386, 54] on label "False" at bounding box center [377, 51] width 47 height 15
click at [362, 54] on input "False" at bounding box center [359, 52] width 5 height 4
radio input "true"
click at [317, 88] on label "True" at bounding box center [321, 86] width 47 height 15
click at [307, 88] on input "True" at bounding box center [304, 87] width 5 height 4
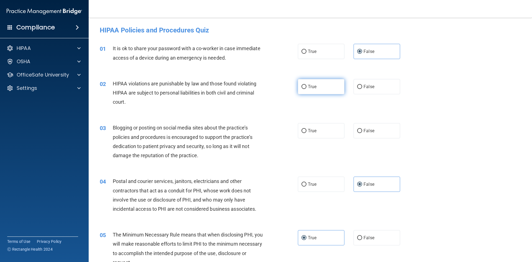
radio input "true"
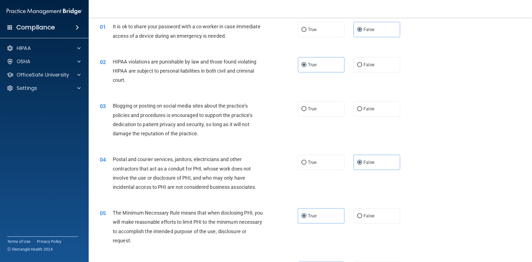
scroll to position [83, 0]
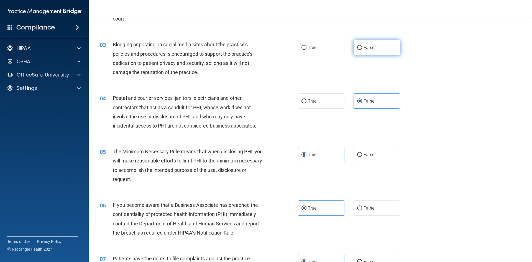
click at [376, 48] on label "False" at bounding box center [377, 47] width 47 height 15
click at [362, 48] on input "False" at bounding box center [359, 48] width 5 height 4
radio input "true"
click at [322, 105] on label "True" at bounding box center [321, 100] width 47 height 15
click at [307, 103] on input "True" at bounding box center [304, 101] width 5 height 4
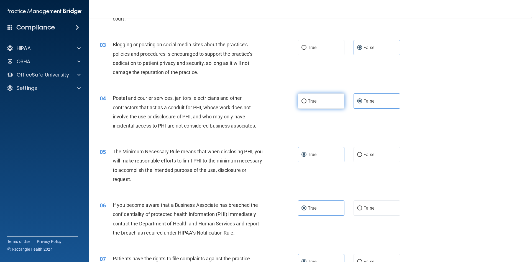
radio input "true"
radio input "false"
click at [376, 208] on label "False" at bounding box center [377, 207] width 47 height 15
click at [362, 208] on input "False" at bounding box center [359, 208] width 5 height 4
radio input "true"
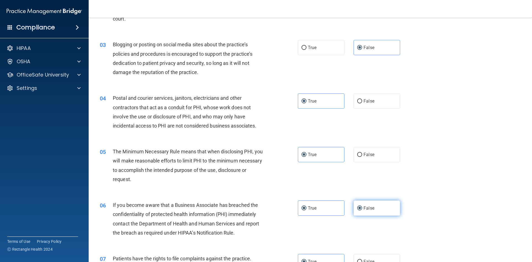
radio input "false"
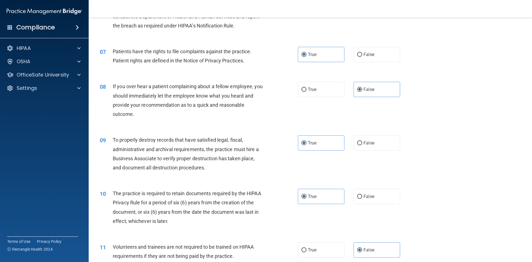
scroll to position [333, 0]
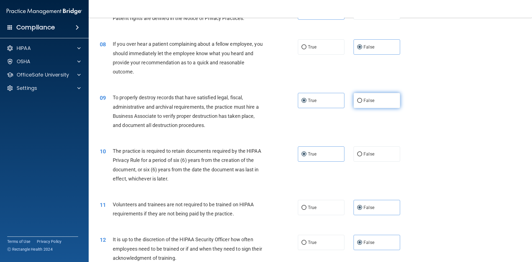
click at [370, 99] on span "False" at bounding box center [369, 100] width 11 height 5
click at [362, 99] on input "False" at bounding box center [359, 101] width 5 height 4
radio input "true"
radio input "false"
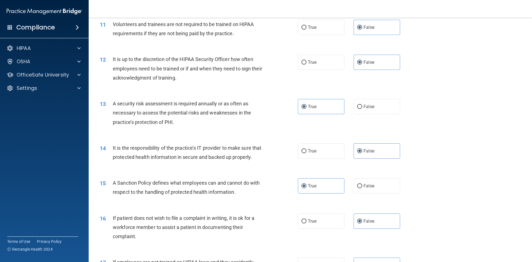
scroll to position [527, 0]
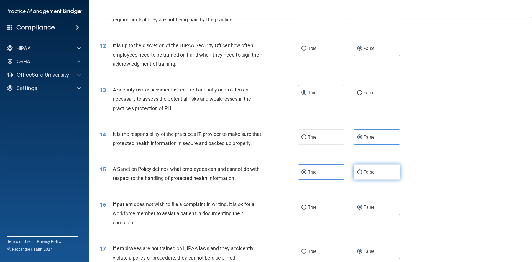
click at [364, 175] on span "False" at bounding box center [369, 171] width 11 height 5
click at [362, 174] on input "False" at bounding box center [359, 172] width 5 height 4
radio input "true"
radio input "false"
click at [322, 215] on label "True" at bounding box center [321, 207] width 47 height 15
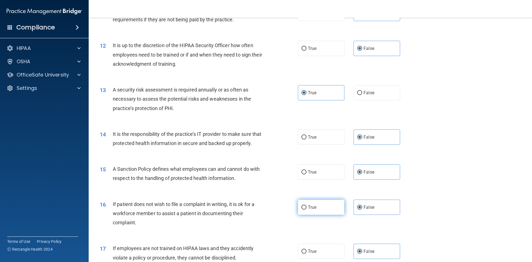
click at [307, 210] on input "True" at bounding box center [304, 207] width 5 height 4
radio input "true"
radio input "false"
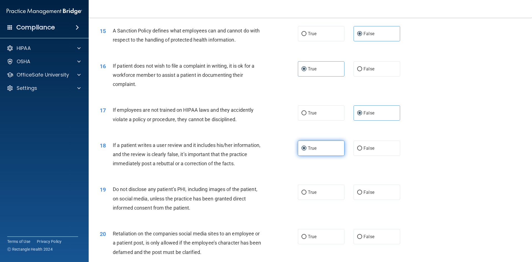
scroll to position [665, 0]
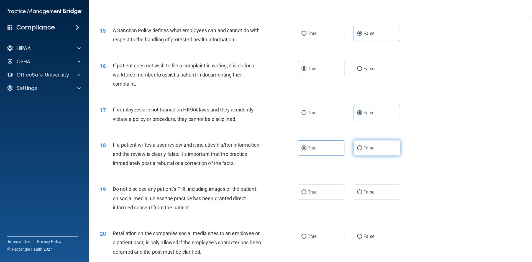
click at [371, 156] on label "False" at bounding box center [377, 147] width 47 height 15
click at [362, 150] on input "False" at bounding box center [359, 148] width 5 height 4
radio input "true"
radio input "false"
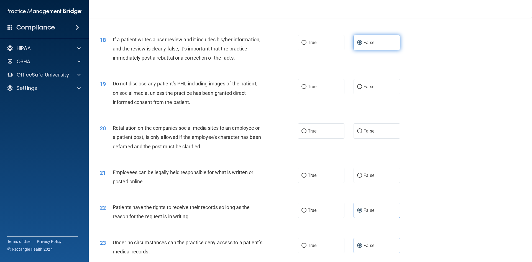
scroll to position [776, 0]
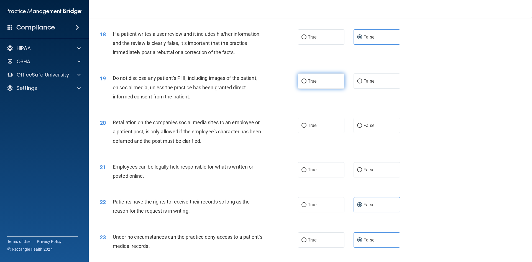
click at [309, 84] on span "True" at bounding box center [312, 80] width 9 height 5
click at [307, 83] on input "True" at bounding box center [304, 81] width 5 height 4
radio input "true"
click at [378, 133] on label "False" at bounding box center [377, 125] width 47 height 15
click at [362, 128] on input "False" at bounding box center [359, 126] width 5 height 4
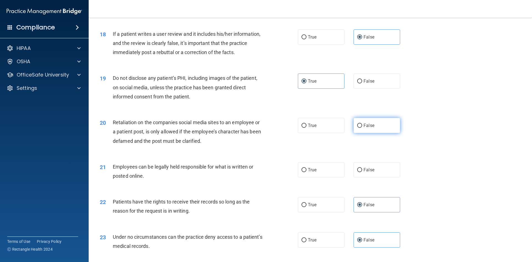
radio input "true"
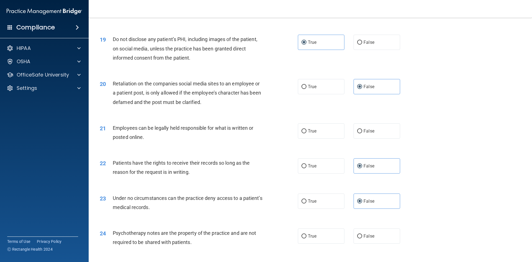
scroll to position [859, 0]
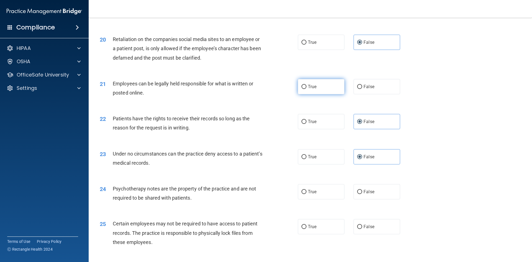
click at [324, 94] on label "True" at bounding box center [321, 86] width 47 height 15
click at [307, 89] on input "True" at bounding box center [304, 87] width 5 height 4
radio input "true"
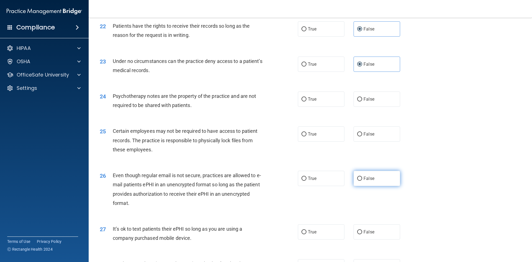
scroll to position [970, 0]
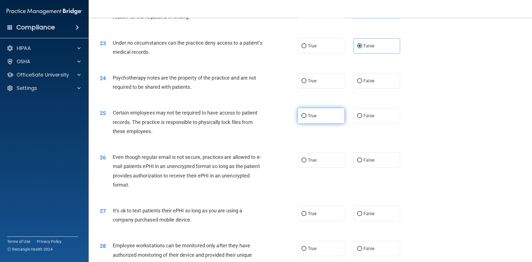
click at [333, 123] on label "True" at bounding box center [321, 115] width 47 height 15
click at [307, 118] on input "True" at bounding box center [304, 116] width 5 height 4
radio input "true"
click at [320, 168] on label "True" at bounding box center [321, 159] width 47 height 15
click at [307, 162] on input "True" at bounding box center [304, 160] width 5 height 4
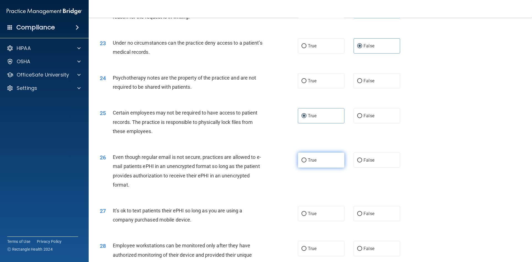
radio input "true"
click at [387, 88] on label "False" at bounding box center [377, 80] width 47 height 15
click at [362, 83] on input "False" at bounding box center [359, 81] width 5 height 4
radio input "true"
click at [319, 88] on label "True" at bounding box center [321, 80] width 47 height 15
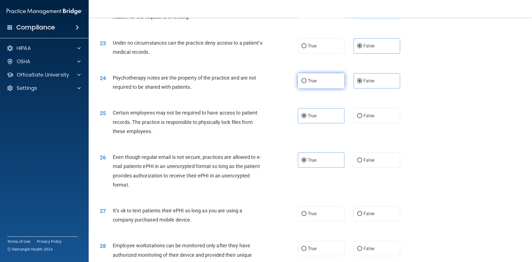
click at [307, 83] on input "True" at bounding box center [304, 81] width 5 height 4
radio input "true"
radio input "false"
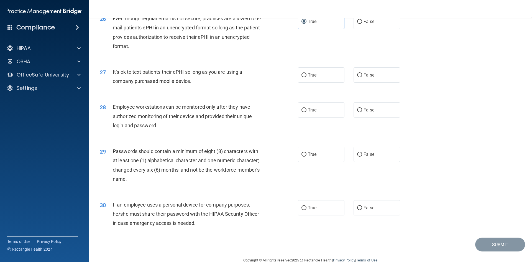
scroll to position [1130, 0]
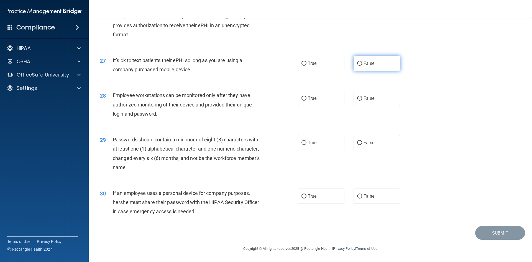
click at [364, 66] on span "False" at bounding box center [369, 63] width 11 height 5
click at [362, 66] on input "False" at bounding box center [359, 64] width 5 height 4
radio input "true"
click at [363, 103] on label "False" at bounding box center [377, 98] width 47 height 15
click at [362, 101] on input "False" at bounding box center [359, 98] width 5 height 4
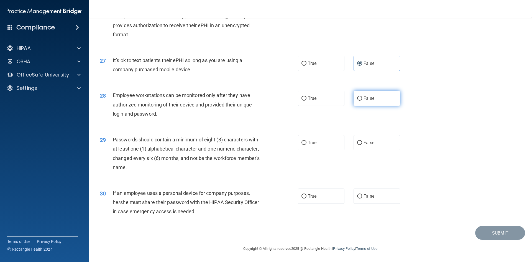
radio input "true"
click at [304, 145] on label "True" at bounding box center [321, 142] width 47 height 15
click at [304, 145] on input "True" at bounding box center [304, 143] width 5 height 4
radio input "true"
click at [382, 196] on label "False" at bounding box center [377, 196] width 47 height 15
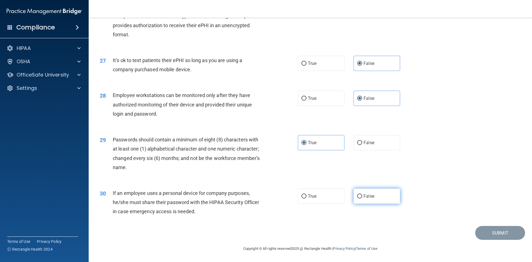
click at [362, 196] on input "False" at bounding box center [359, 196] width 5 height 4
radio input "true"
click at [502, 229] on button "Submit" at bounding box center [500, 233] width 50 height 14
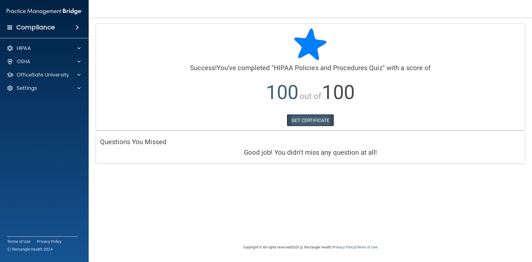
click at [313, 121] on link "GET CERTIFICATE" at bounding box center [310, 120] width 47 height 12
click at [81, 74] on div at bounding box center [78, 75] width 14 height 7
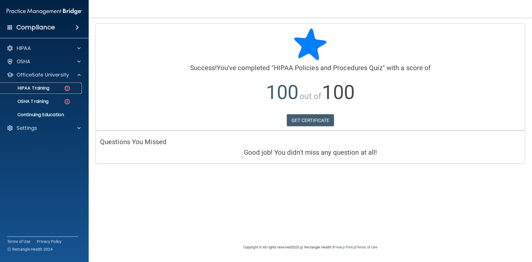
click at [47, 88] on p "HIPAA Training" at bounding box center [27, 88] width 46 height 6
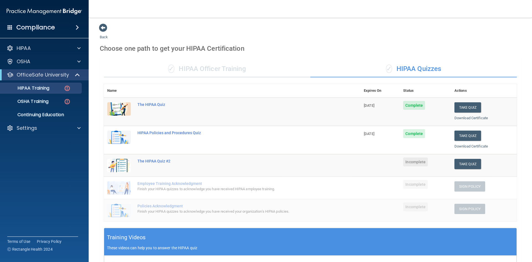
click at [200, 65] on div "✓ HIPAA Officer Training" at bounding box center [207, 69] width 207 height 17
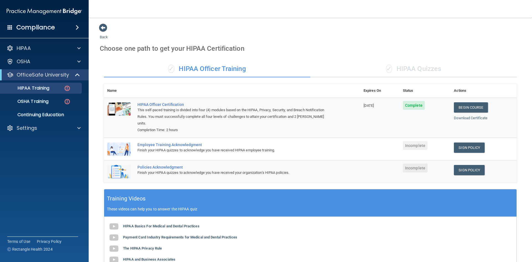
click at [416, 69] on div "✓ HIPAA Quizzes" at bounding box center [414, 69] width 207 height 17
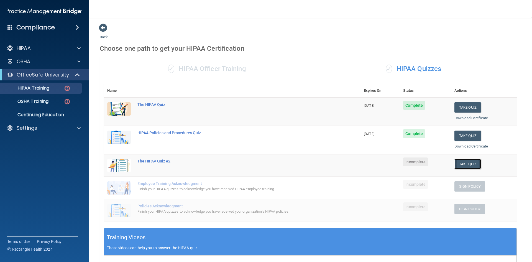
click at [472, 163] on button "Take Quiz" at bounding box center [468, 164] width 27 height 10
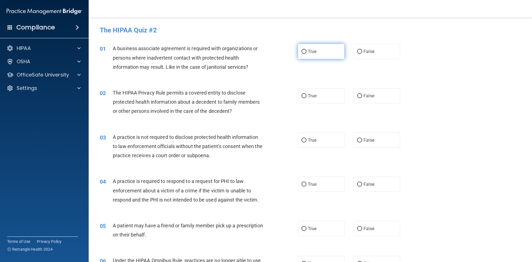
click at [316, 52] on label "True" at bounding box center [321, 51] width 47 height 15
click at [307, 52] on input "True" at bounding box center [304, 52] width 5 height 4
radio input "true"
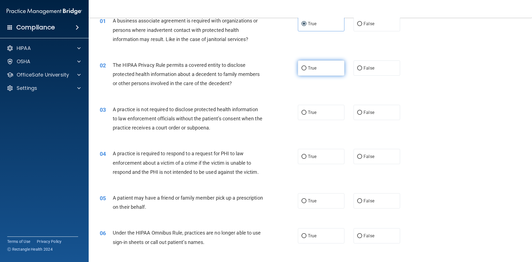
click at [314, 72] on label "True" at bounding box center [321, 67] width 47 height 15
click at [307, 70] on input "True" at bounding box center [304, 68] width 5 height 4
radio input "true"
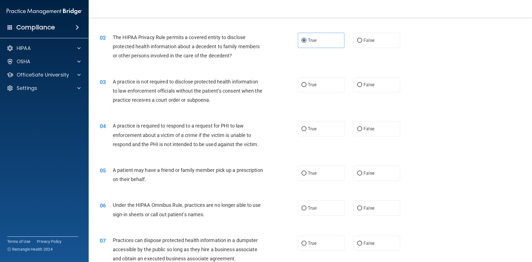
scroll to position [83, 0]
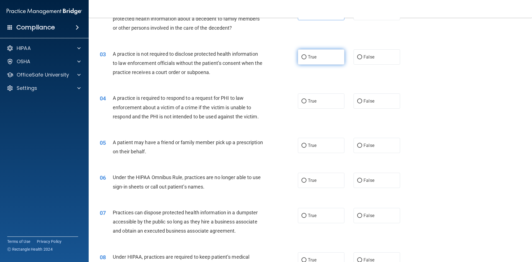
click at [316, 61] on label "True" at bounding box center [321, 56] width 47 height 15
click at [307, 59] on input "True" at bounding box center [304, 57] width 5 height 4
radio input "true"
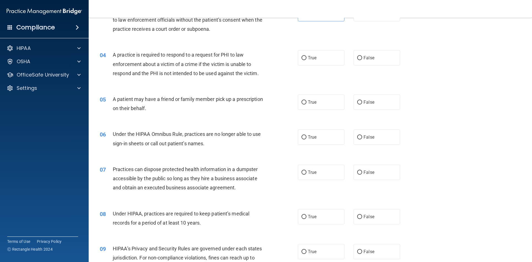
scroll to position [139, 0]
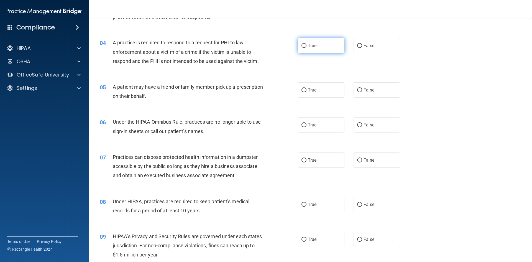
click at [322, 49] on label "True" at bounding box center [321, 45] width 47 height 15
click at [307, 48] on input "True" at bounding box center [304, 46] width 5 height 4
radio input "true"
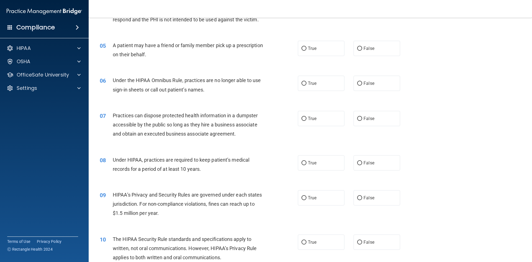
scroll to position [194, 0]
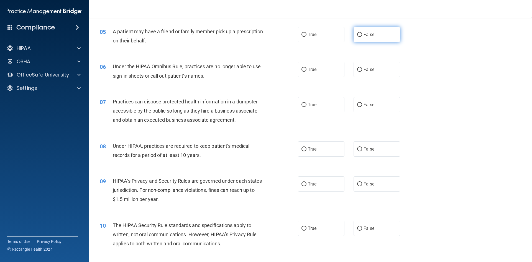
click at [364, 35] on span "False" at bounding box center [369, 34] width 11 height 5
click at [362, 35] on input "False" at bounding box center [359, 35] width 5 height 4
radio input "true"
click at [372, 67] on span "False" at bounding box center [369, 69] width 11 height 5
click at [362, 68] on input "False" at bounding box center [359, 70] width 5 height 4
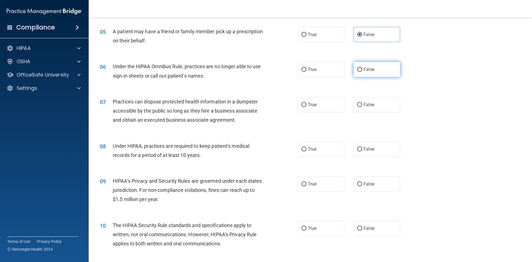
radio input "true"
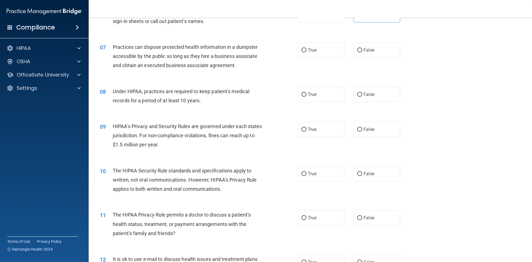
scroll to position [250, 0]
click at [378, 55] on label "False" at bounding box center [377, 49] width 47 height 15
click at [362, 52] on input "False" at bounding box center [359, 49] width 5 height 4
radio input "true"
click at [358, 96] on label "False" at bounding box center [377, 93] width 47 height 15
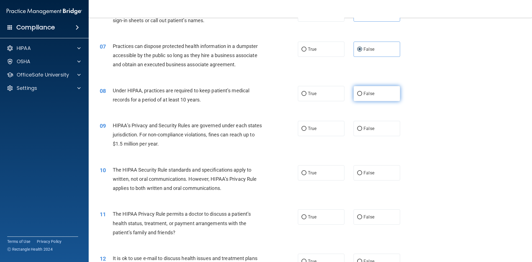
click at [358, 96] on input "False" at bounding box center [359, 94] width 5 height 4
radio input "true"
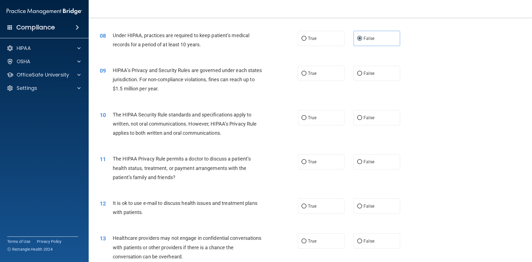
scroll to position [305, 0]
click at [299, 74] on label "True" at bounding box center [321, 72] width 47 height 15
click at [302, 74] on input "True" at bounding box center [304, 73] width 5 height 4
radio input "true"
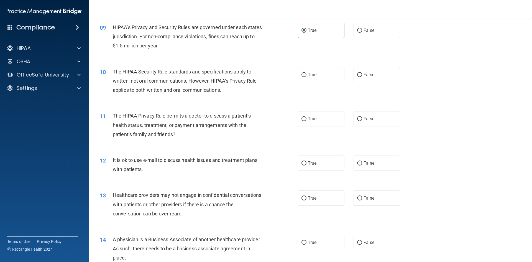
scroll to position [360, 0]
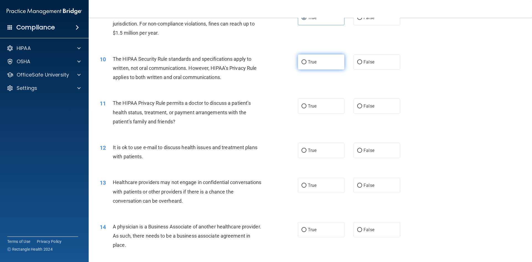
click at [312, 61] on span "True" at bounding box center [312, 61] width 9 height 5
click at [307, 61] on input "True" at bounding box center [304, 62] width 5 height 4
radio input "true"
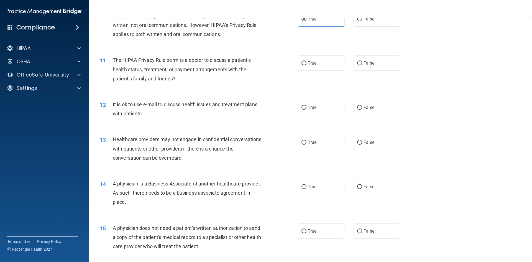
scroll to position [416, 0]
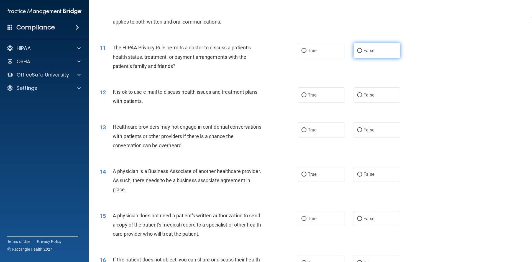
click at [378, 53] on label "False" at bounding box center [377, 50] width 47 height 15
click at [362, 53] on input "False" at bounding box center [359, 51] width 5 height 4
radio input "true"
click at [375, 97] on label "False" at bounding box center [377, 94] width 47 height 15
click at [362, 97] on input "False" at bounding box center [359, 95] width 5 height 4
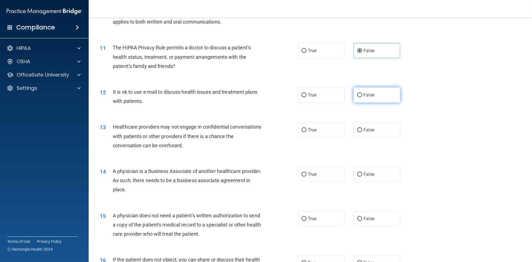
radio input "true"
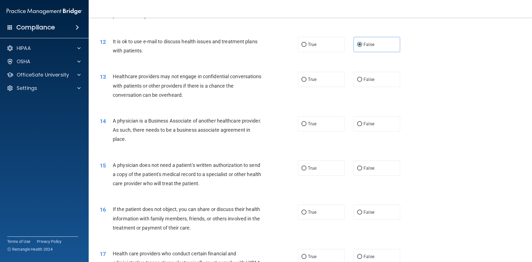
scroll to position [471, 0]
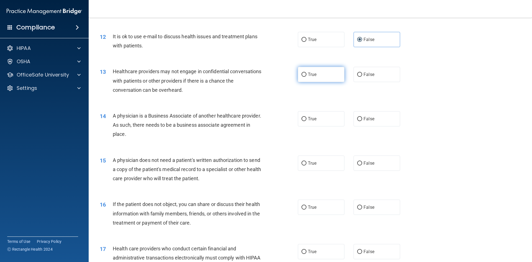
click at [312, 80] on label "True" at bounding box center [321, 74] width 47 height 15
click at [307, 77] on input "True" at bounding box center [304, 75] width 5 height 4
radio input "true"
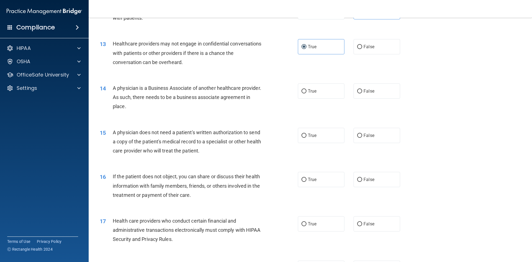
scroll to position [527, 0]
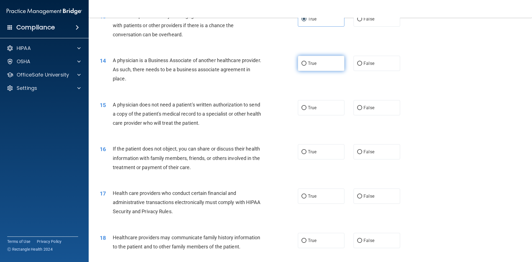
click at [315, 60] on label "True" at bounding box center [321, 63] width 47 height 15
click at [307, 62] on input "True" at bounding box center [304, 64] width 5 height 4
radio input "true"
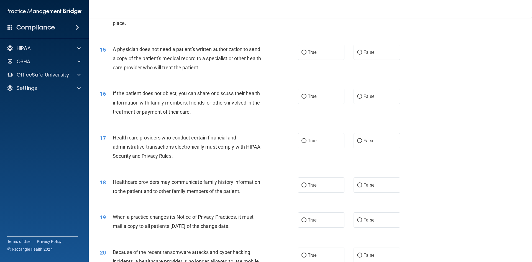
scroll to position [610, 0]
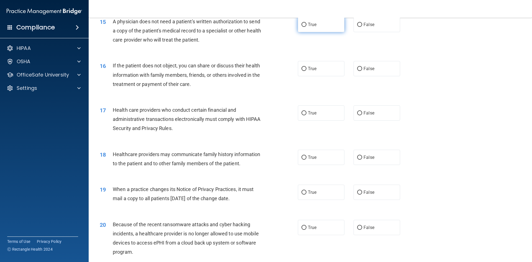
click at [309, 29] on label "True" at bounding box center [321, 24] width 47 height 15
click at [307, 27] on input "True" at bounding box center [304, 25] width 5 height 4
radio input "true"
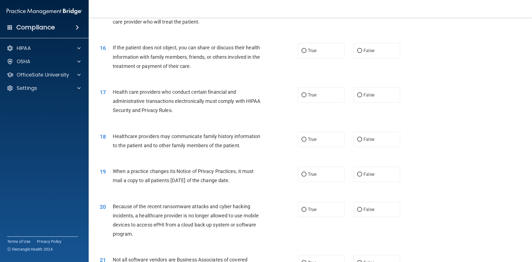
scroll to position [638, 0]
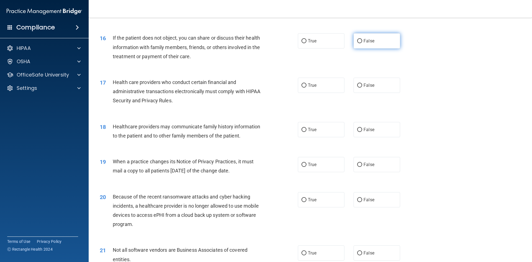
click at [370, 39] on span "False" at bounding box center [369, 40] width 11 height 5
click at [362, 39] on input "False" at bounding box center [359, 41] width 5 height 4
radio input "true"
click at [322, 91] on label "True" at bounding box center [321, 85] width 47 height 15
click at [307, 88] on input "True" at bounding box center [304, 85] width 5 height 4
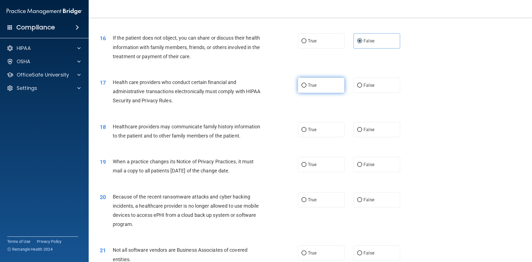
radio input "true"
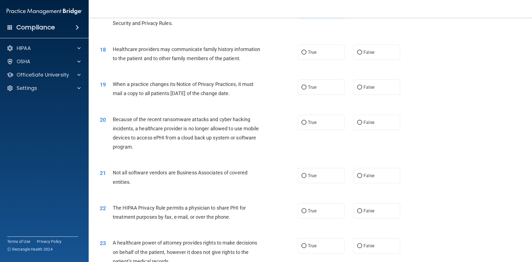
scroll to position [721, 0]
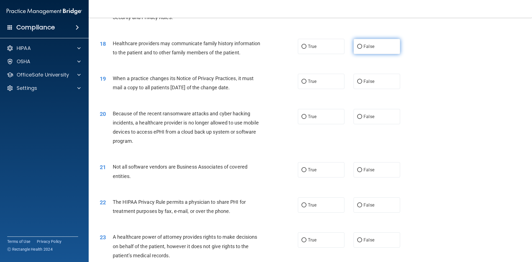
click at [380, 50] on label "False" at bounding box center [377, 46] width 47 height 15
click at [362, 49] on input "False" at bounding box center [359, 47] width 5 height 4
radio input "true"
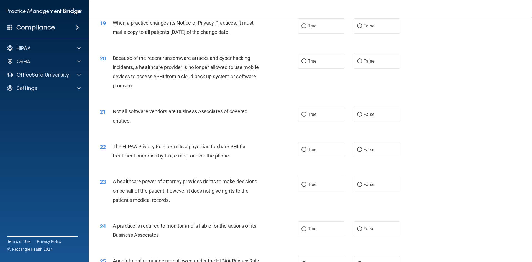
scroll to position [749, 0]
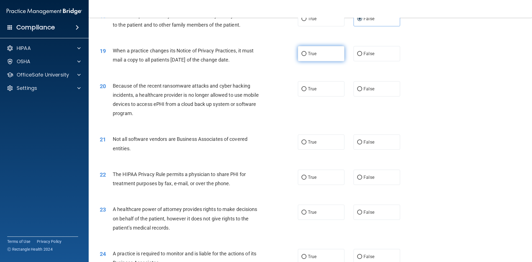
click at [313, 50] on label "True" at bounding box center [321, 53] width 47 height 15
click at [307, 52] on input "True" at bounding box center [304, 54] width 5 height 4
radio input "true"
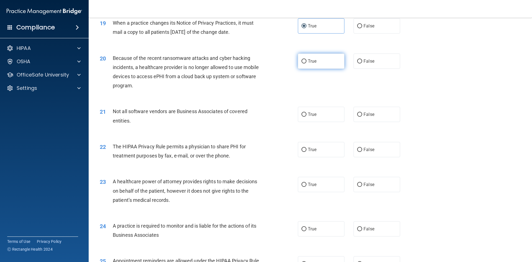
scroll to position [804, 0]
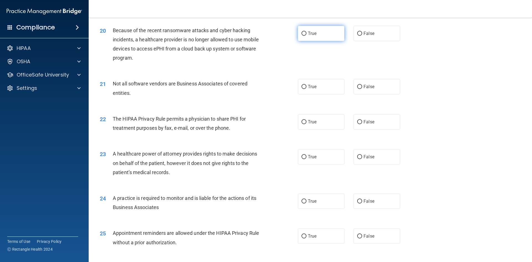
click at [313, 35] on span "True" at bounding box center [312, 33] width 9 height 5
click at [307, 35] on input "True" at bounding box center [304, 34] width 5 height 4
radio input "true"
click at [378, 83] on label "False" at bounding box center [377, 86] width 47 height 15
click at [362, 85] on input "False" at bounding box center [359, 87] width 5 height 4
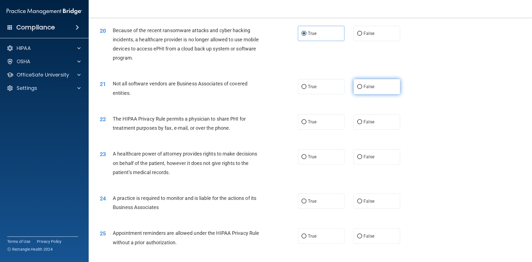
radio input "true"
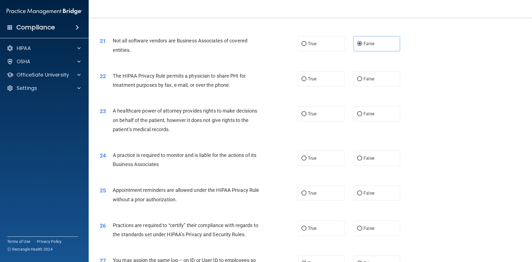
scroll to position [859, 0]
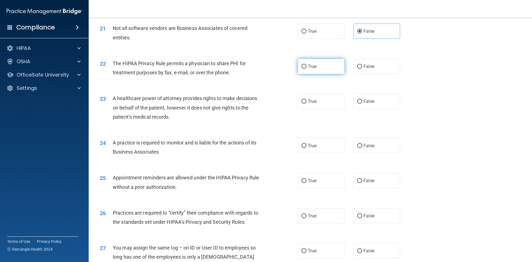
click at [298, 68] on label "True" at bounding box center [321, 66] width 47 height 15
click at [302, 68] on input "True" at bounding box center [304, 67] width 5 height 4
radio input "true"
click at [320, 104] on label "True" at bounding box center [321, 101] width 47 height 15
click at [307, 104] on input "True" at bounding box center [304, 102] width 5 height 4
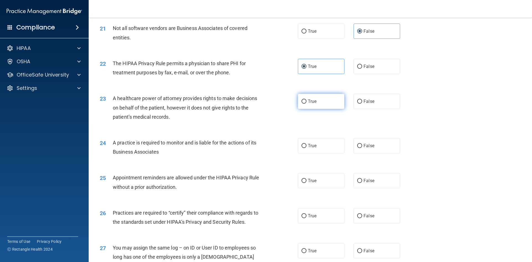
radio input "true"
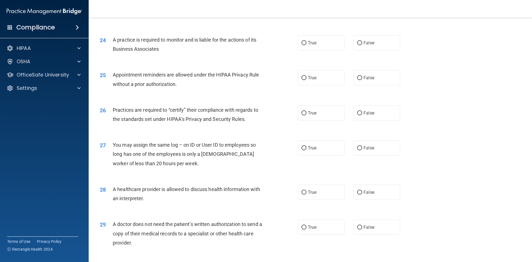
scroll to position [970, 0]
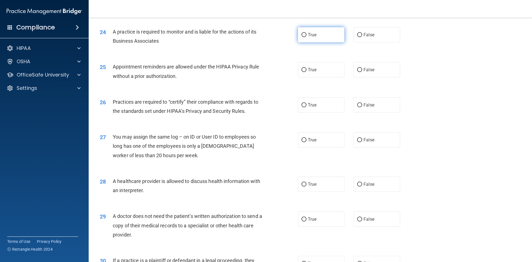
click at [316, 36] on label "True" at bounding box center [321, 34] width 47 height 15
click at [307, 36] on input "True" at bounding box center [304, 35] width 5 height 4
radio input "true"
click at [313, 68] on span "True" at bounding box center [312, 69] width 9 height 5
click at [307, 68] on input "True" at bounding box center [304, 70] width 5 height 4
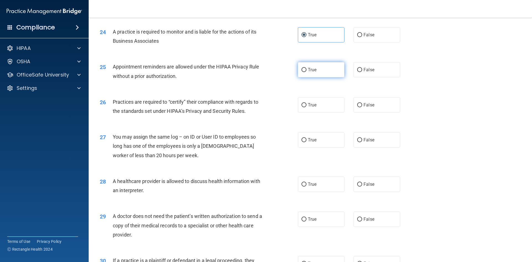
radio input "true"
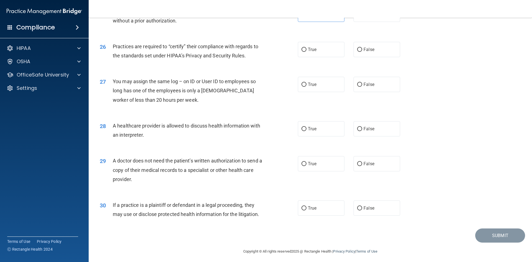
scroll to position [1029, 0]
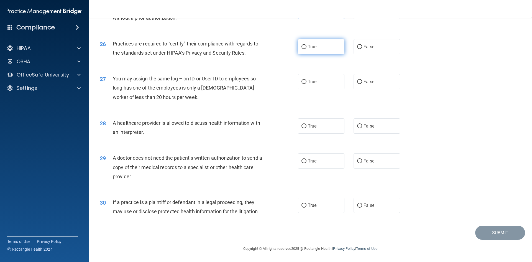
click at [326, 45] on label "True" at bounding box center [321, 46] width 47 height 15
click at [307, 45] on input "True" at bounding box center [304, 47] width 5 height 4
radio input "true"
click at [376, 80] on label "False" at bounding box center [377, 81] width 47 height 15
click at [362, 80] on input "False" at bounding box center [359, 82] width 5 height 4
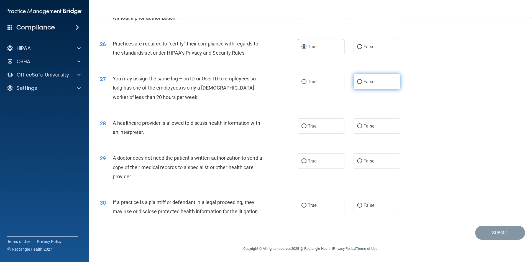
radio input "true"
click at [357, 128] on input "False" at bounding box center [359, 126] width 5 height 4
radio input "true"
click at [322, 163] on label "True" at bounding box center [321, 160] width 47 height 15
click at [307, 163] on input "True" at bounding box center [304, 161] width 5 height 4
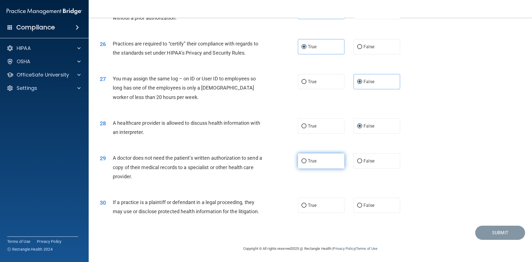
radio input "true"
click at [319, 206] on label "True" at bounding box center [321, 205] width 47 height 15
click at [307, 206] on input "True" at bounding box center [304, 205] width 5 height 4
radio input "true"
click at [497, 230] on button "Submit" at bounding box center [500, 233] width 50 height 14
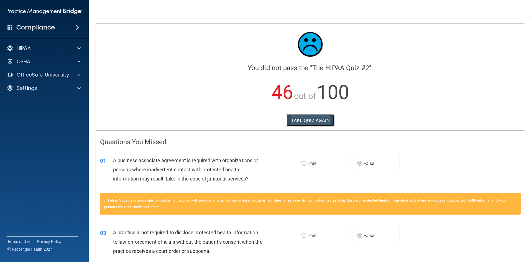
click at [306, 120] on button "TAKE QUIZ AGAIN" at bounding box center [311, 120] width 48 height 12
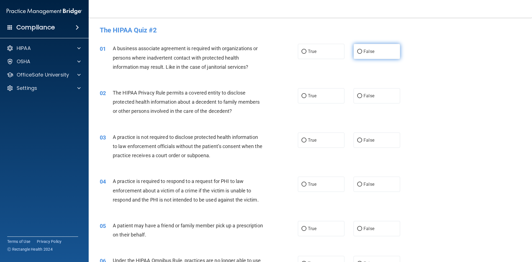
click at [378, 55] on label "False" at bounding box center [377, 51] width 47 height 15
click at [362, 54] on input "False" at bounding box center [359, 52] width 5 height 4
radio input "true"
click at [372, 147] on label "False" at bounding box center [377, 140] width 47 height 15
click at [362, 143] on input "False" at bounding box center [359, 140] width 5 height 4
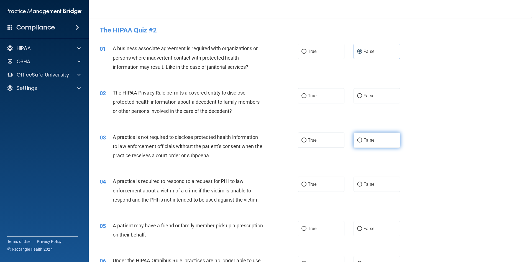
radio input "true"
click at [326, 237] on div "05 A patient may have a friend or family member pick up a prescription on their…" at bounding box center [311, 231] width 430 height 35
click at [331, 230] on label "True" at bounding box center [321, 228] width 47 height 15
click at [307, 230] on input "True" at bounding box center [304, 229] width 5 height 4
radio input "true"
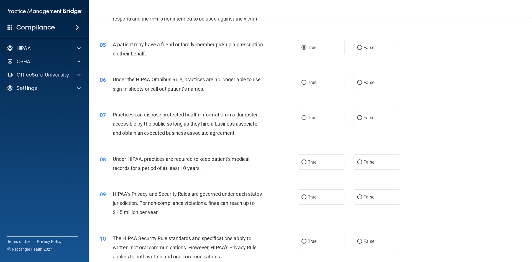
scroll to position [194, 0]
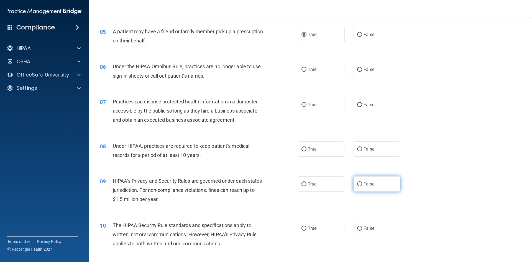
click at [362, 180] on label "False" at bounding box center [377, 183] width 47 height 15
click at [362, 182] on input "False" at bounding box center [359, 184] width 5 height 4
radio input "true"
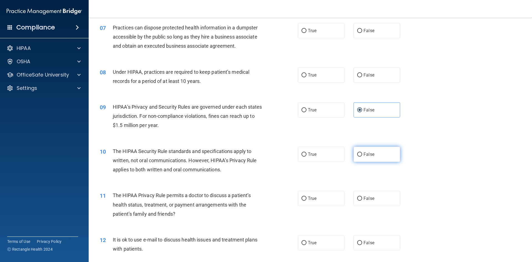
scroll to position [277, 0]
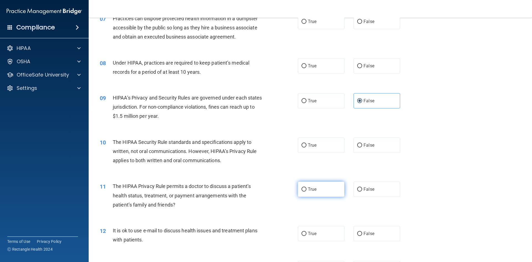
click at [310, 194] on label "True" at bounding box center [321, 189] width 47 height 15
click at [307, 192] on input "True" at bounding box center [304, 189] width 5 height 4
radio input "true"
click at [323, 236] on label "True" at bounding box center [321, 233] width 47 height 15
click at [307, 236] on input "True" at bounding box center [304, 234] width 5 height 4
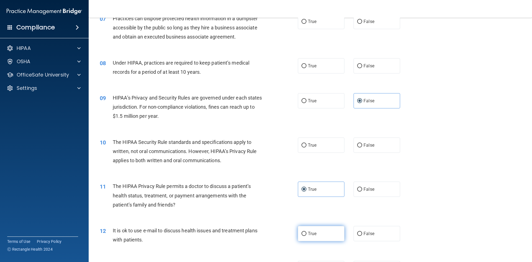
radio input "true"
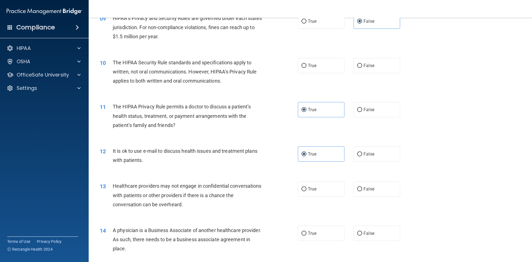
scroll to position [360, 0]
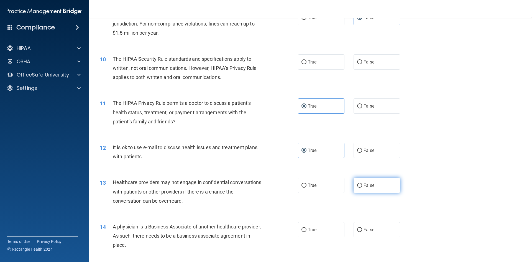
click at [354, 187] on label "False" at bounding box center [377, 185] width 47 height 15
click at [357, 187] on input "False" at bounding box center [359, 186] width 5 height 4
radio input "true"
click at [366, 236] on label "False" at bounding box center [377, 229] width 47 height 15
click at [362, 232] on input "False" at bounding box center [359, 230] width 5 height 4
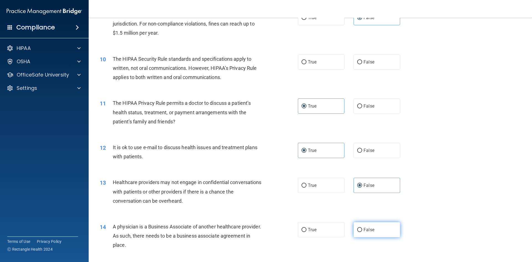
radio input "true"
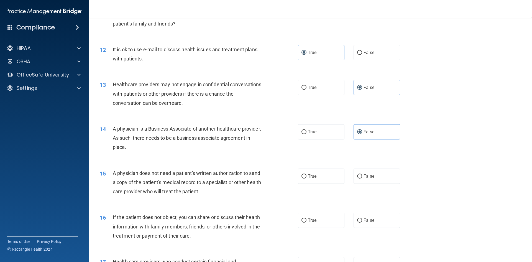
scroll to position [471, 0]
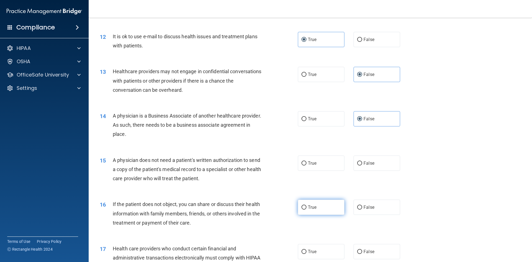
click at [315, 208] on label "True" at bounding box center [321, 207] width 47 height 15
click at [307, 208] on input "True" at bounding box center [304, 207] width 5 height 4
radio input "true"
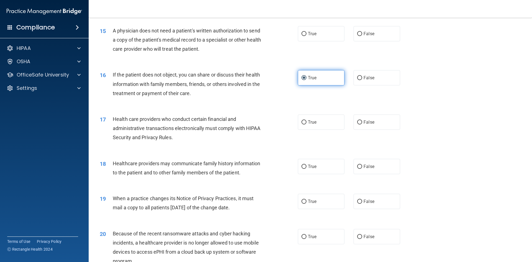
scroll to position [638, 0]
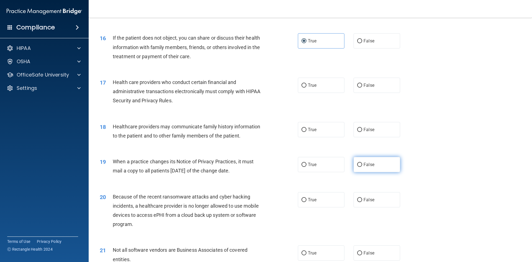
click at [373, 169] on label "False" at bounding box center [377, 164] width 47 height 15
click at [362, 167] on input "False" at bounding box center [359, 165] width 5 height 4
radio input "true"
click at [369, 202] on span "False" at bounding box center [369, 199] width 11 height 5
click at [362, 202] on input "False" at bounding box center [359, 200] width 5 height 4
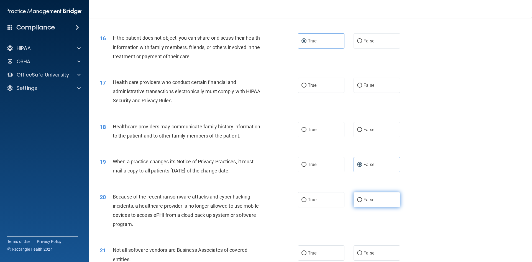
radio input "true"
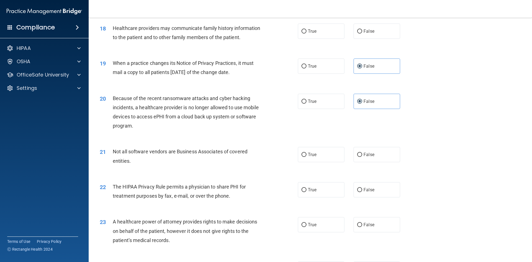
scroll to position [749, 0]
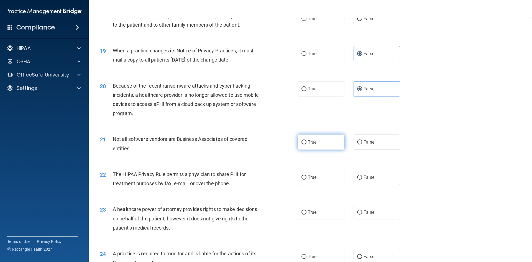
click at [314, 139] on label "True" at bounding box center [321, 141] width 47 height 15
click at [307, 140] on input "True" at bounding box center [304, 142] width 5 height 4
radio input "true"
click at [362, 220] on label "False" at bounding box center [377, 212] width 47 height 15
click at [362, 215] on input "False" at bounding box center [359, 212] width 5 height 4
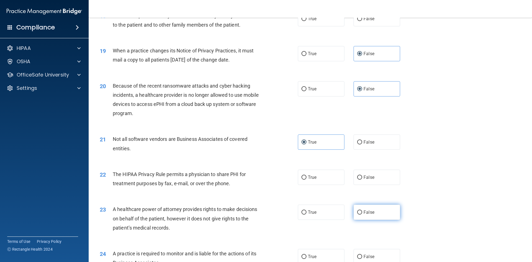
radio input "true"
click at [367, 252] on label "False" at bounding box center [377, 256] width 47 height 15
click at [362, 255] on input "False" at bounding box center [359, 257] width 5 height 4
radio input "true"
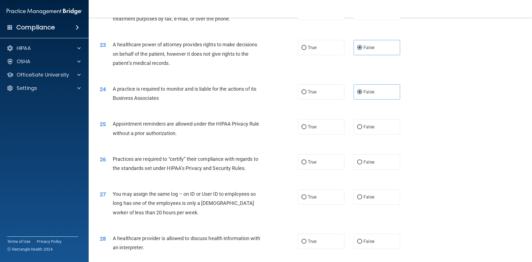
scroll to position [915, 0]
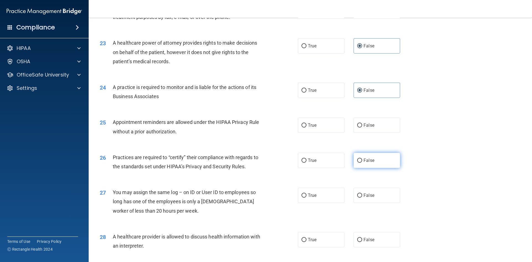
click at [359, 158] on label "False" at bounding box center [377, 160] width 47 height 15
click at [359, 159] on input "False" at bounding box center [359, 161] width 5 height 4
radio input "true"
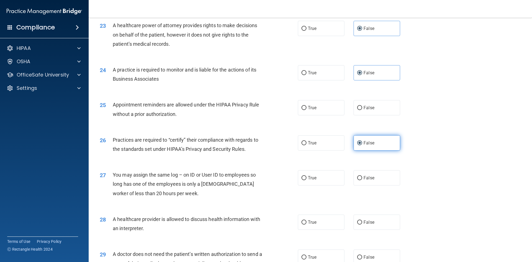
scroll to position [998, 0]
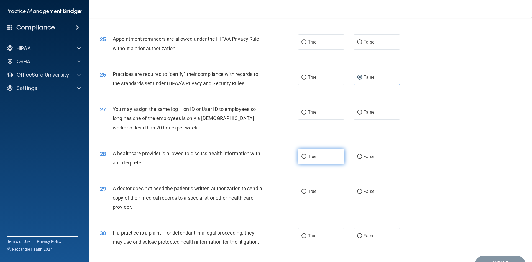
click at [317, 160] on label "True" at bounding box center [321, 156] width 47 height 15
click at [307, 159] on input "True" at bounding box center [304, 157] width 5 height 4
radio input "true"
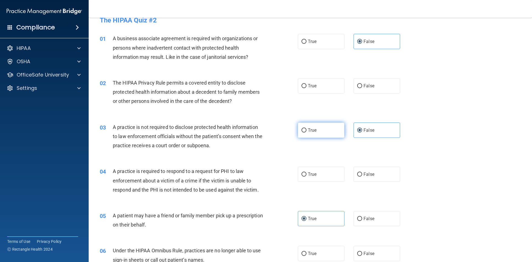
scroll to position [0, 0]
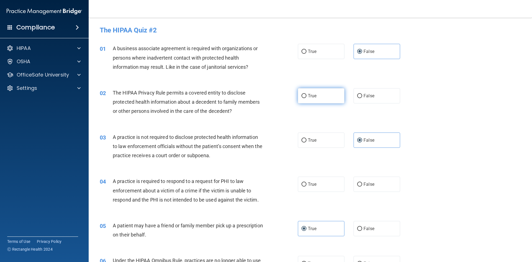
click at [327, 94] on label "True" at bounding box center [321, 95] width 47 height 15
click at [307, 94] on input "True" at bounding box center [304, 96] width 5 height 4
radio input "true"
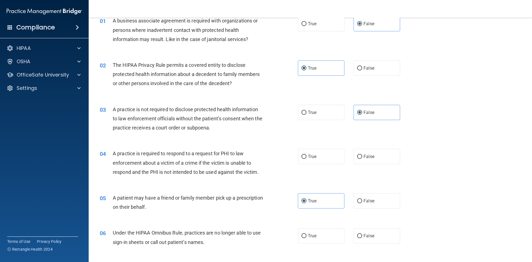
scroll to position [55, 0]
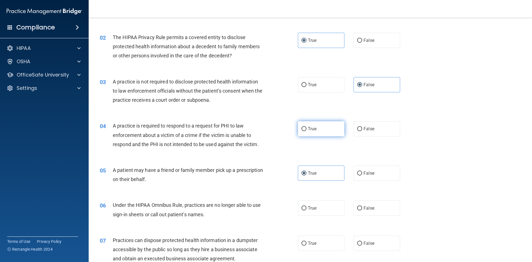
click at [313, 128] on span "True" at bounding box center [312, 128] width 9 height 5
click at [307, 128] on input "True" at bounding box center [304, 129] width 5 height 4
radio input "true"
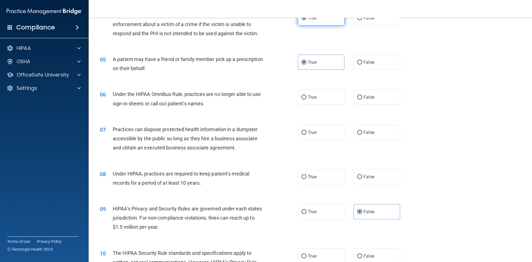
scroll to position [194, 0]
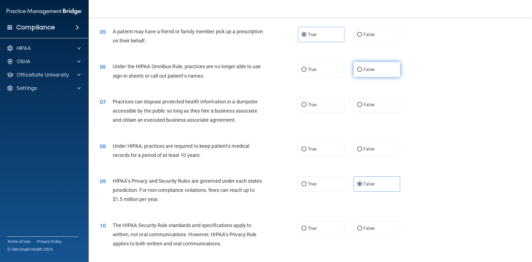
click at [390, 73] on label "False" at bounding box center [377, 69] width 47 height 15
click at [362, 72] on input "False" at bounding box center [359, 70] width 5 height 4
radio input "true"
click at [365, 111] on label "False" at bounding box center [377, 104] width 47 height 15
click at [362, 107] on input "False" at bounding box center [359, 105] width 5 height 4
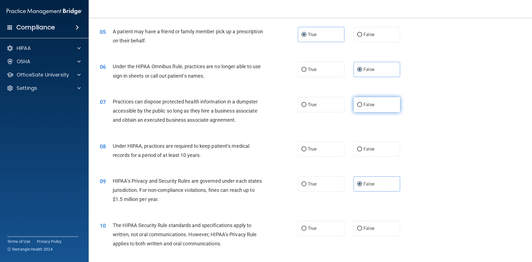
radio input "true"
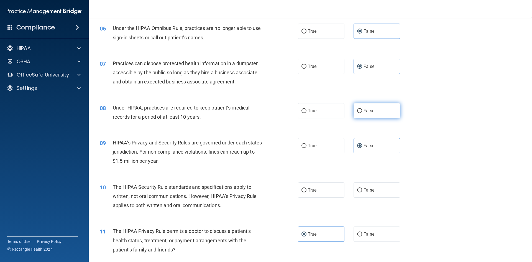
scroll to position [250, 0]
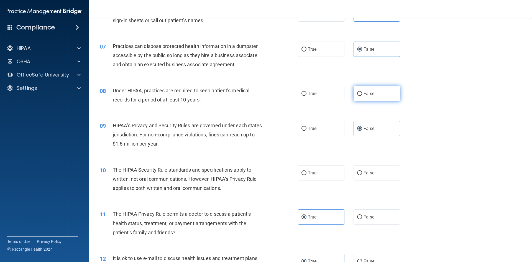
click at [379, 90] on label "False" at bounding box center [377, 93] width 47 height 15
click at [362, 92] on input "False" at bounding box center [359, 94] width 5 height 4
radio input "true"
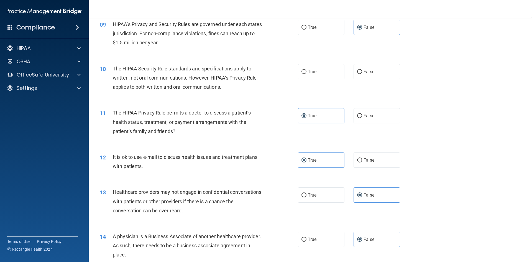
scroll to position [360, 0]
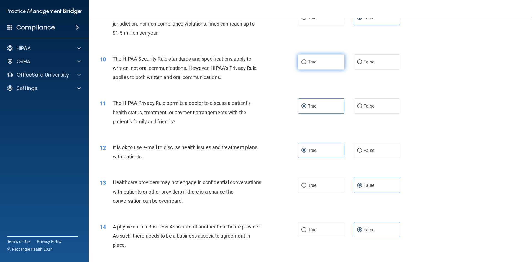
click at [337, 67] on label "True" at bounding box center [321, 61] width 47 height 15
click at [307, 64] on input "True" at bounding box center [304, 62] width 5 height 4
radio input "true"
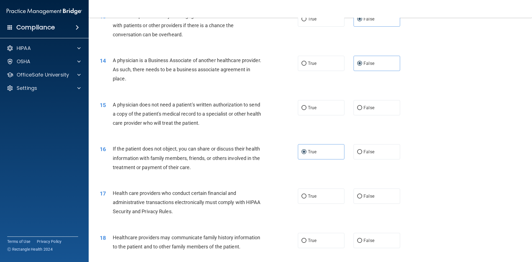
scroll to position [554, 0]
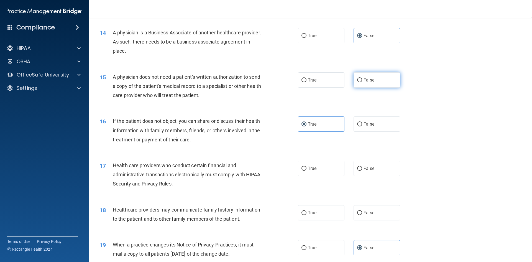
click at [359, 81] on input "False" at bounding box center [359, 80] width 5 height 4
radio input "true"
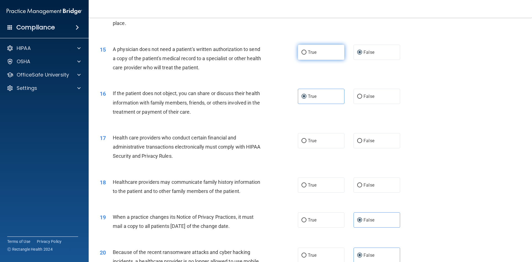
click at [316, 53] on label "True" at bounding box center [321, 52] width 47 height 15
click at [307, 53] on input "True" at bounding box center [304, 52] width 5 height 4
radio input "true"
radio input "false"
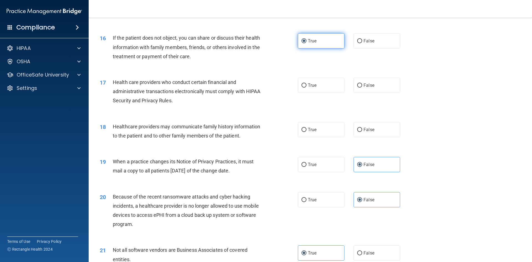
scroll to position [665, 0]
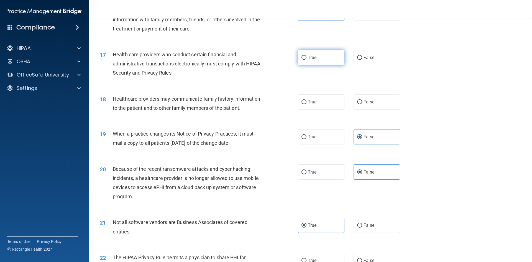
click at [324, 58] on label "True" at bounding box center [321, 57] width 47 height 15
click at [307, 58] on input "True" at bounding box center [304, 58] width 5 height 4
radio input "true"
click at [388, 100] on label "False" at bounding box center [377, 101] width 47 height 15
click at [362, 100] on input "False" at bounding box center [359, 102] width 5 height 4
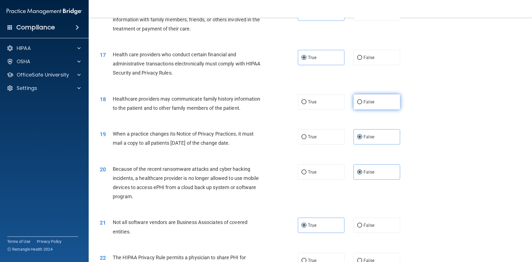
radio input "true"
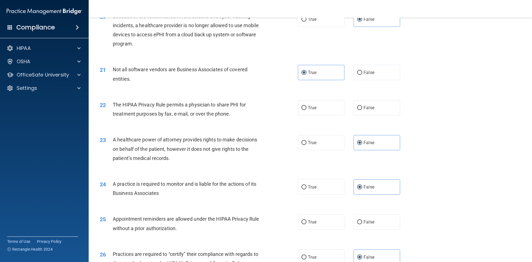
scroll to position [832, 0]
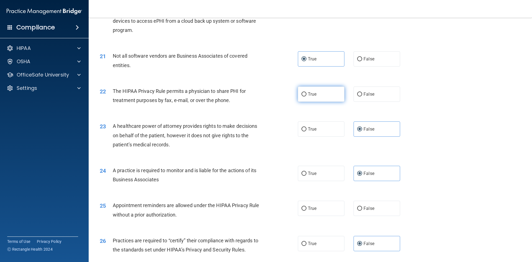
click at [314, 94] on span "True" at bounding box center [312, 93] width 9 height 5
click at [307, 94] on input "True" at bounding box center [304, 94] width 5 height 4
radio input "true"
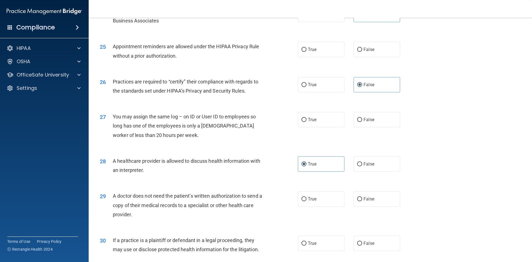
scroll to position [998, 0]
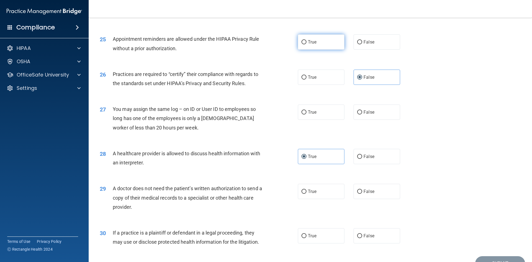
click at [321, 42] on label "True" at bounding box center [321, 41] width 47 height 15
click at [307, 42] on input "True" at bounding box center [304, 42] width 5 height 4
radio input "true"
click at [350, 106] on div "True False" at bounding box center [354, 112] width 112 height 15
click at [363, 109] on label "False" at bounding box center [377, 112] width 47 height 15
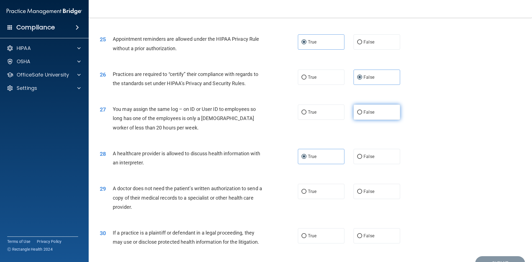
click at [362, 110] on input "False" at bounding box center [359, 112] width 5 height 4
radio input "true"
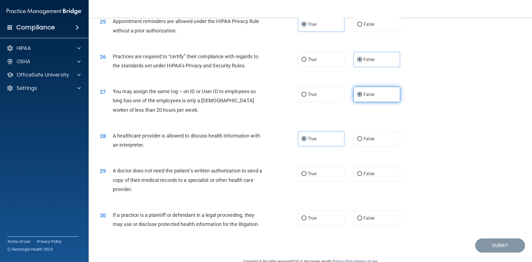
scroll to position [1029, 0]
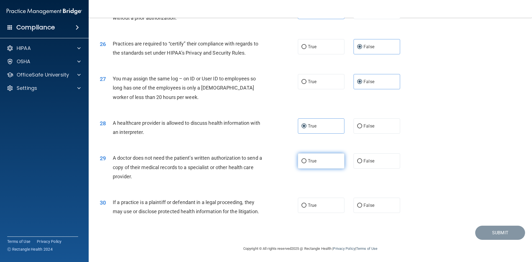
click at [325, 163] on label "True" at bounding box center [321, 160] width 47 height 15
click at [307, 163] on input "True" at bounding box center [304, 161] width 5 height 4
radio input "true"
click at [327, 207] on label "True" at bounding box center [321, 205] width 47 height 15
click at [307, 207] on input "True" at bounding box center [304, 205] width 5 height 4
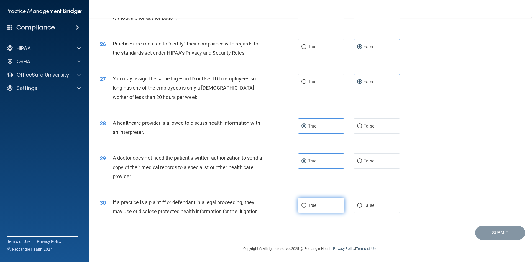
radio input "true"
click at [508, 234] on button "Submit" at bounding box center [500, 233] width 50 height 14
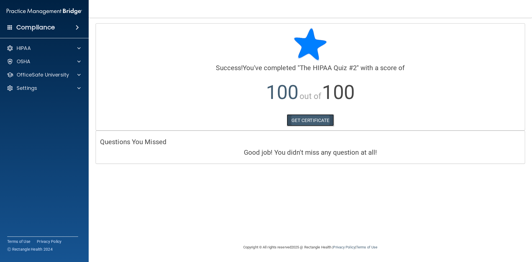
click at [326, 119] on link "GET CERTIFICATE" at bounding box center [310, 120] width 47 height 12
click at [62, 72] on p "OfficeSafe University" at bounding box center [43, 75] width 52 height 7
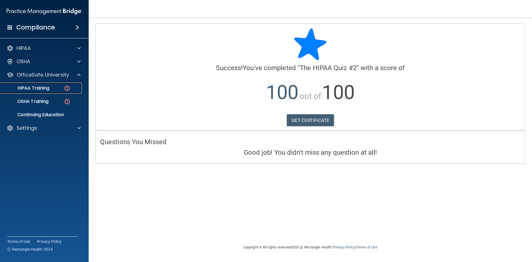
click at [48, 90] on p "HIPAA Training" at bounding box center [27, 88] width 46 height 6
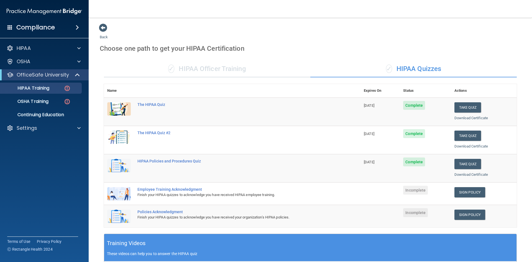
click at [173, 68] on span "✓" at bounding box center [171, 69] width 6 height 8
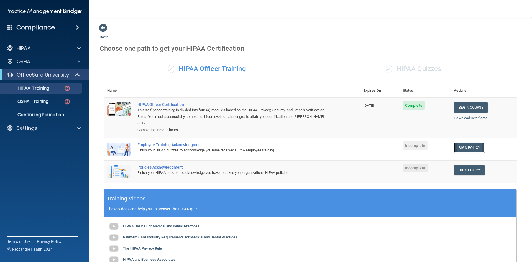
click at [462, 143] on link "Sign Policy" at bounding box center [469, 148] width 31 height 10
click at [22, 90] on p "HIPAA Training" at bounding box center [27, 88] width 46 height 6
click at [420, 69] on div "✓ HIPAA Quizzes" at bounding box center [414, 69] width 207 height 17
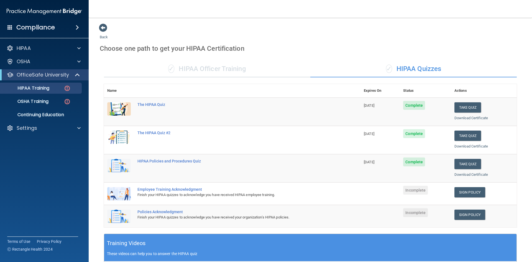
click at [194, 73] on div "✓ HIPAA Officer Training" at bounding box center [207, 69] width 207 height 17
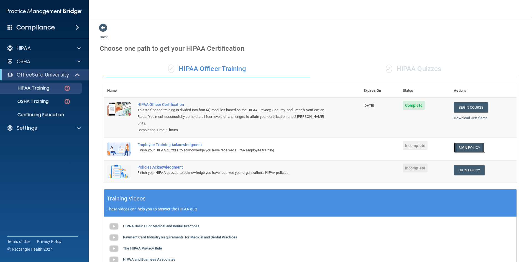
click at [465, 145] on link "Sign Policy" at bounding box center [469, 148] width 31 height 10
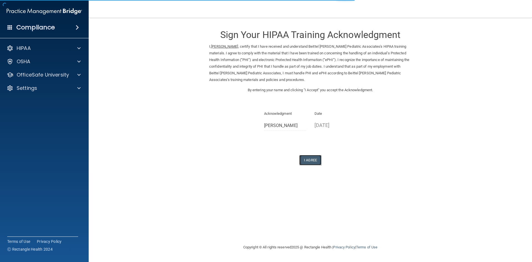
click at [317, 161] on button "I Agree" at bounding box center [310, 160] width 22 height 10
click at [313, 161] on button "I Agree" at bounding box center [310, 160] width 22 height 10
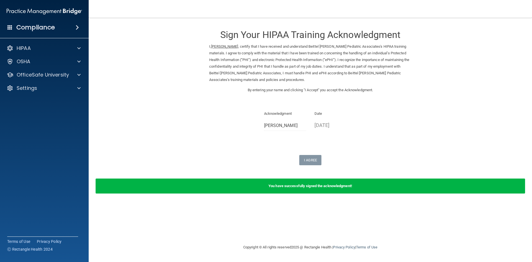
click at [230, 44] on ins "[PERSON_NAME]" at bounding box center [224, 46] width 27 height 4
click at [45, 74] on p "OfficeSafe University" at bounding box center [43, 75] width 52 height 7
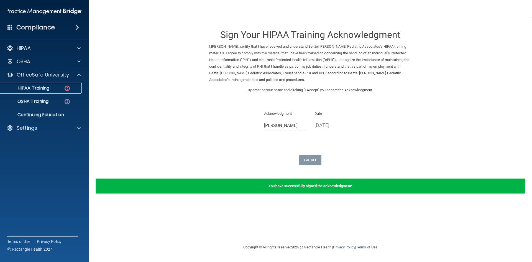
click at [49, 89] on p "HIPAA Training" at bounding box center [27, 88] width 46 height 6
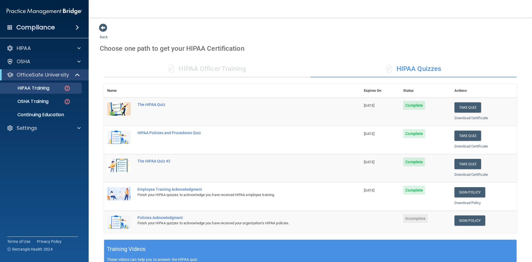
click at [211, 67] on div "✓ HIPAA Officer Training" at bounding box center [207, 69] width 207 height 17
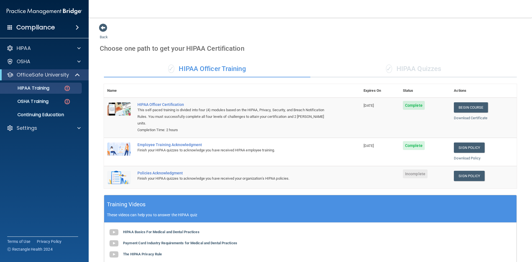
click at [416, 68] on div "✓ HIPAA Quizzes" at bounding box center [414, 69] width 207 height 17
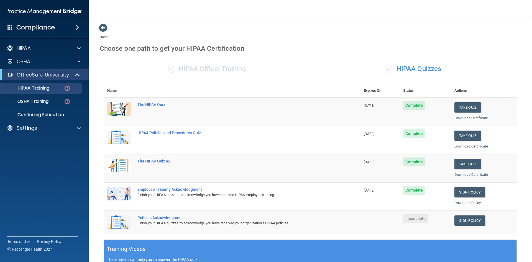
click at [208, 65] on div "✓ HIPAA Officer Training" at bounding box center [207, 69] width 207 height 17
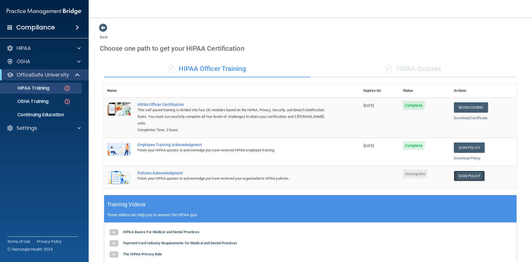
click at [465, 171] on link "Sign Policy" at bounding box center [469, 176] width 31 height 10
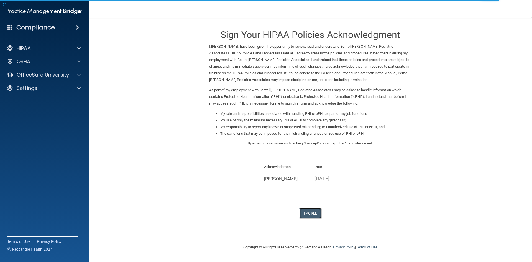
click at [314, 215] on button "I Agree" at bounding box center [310, 213] width 22 height 10
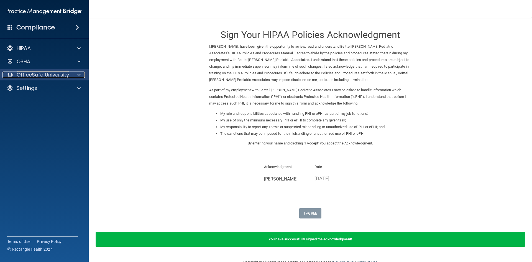
click at [38, 74] on p "OfficeSafe University" at bounding box center [43, 75] width 52 height 7
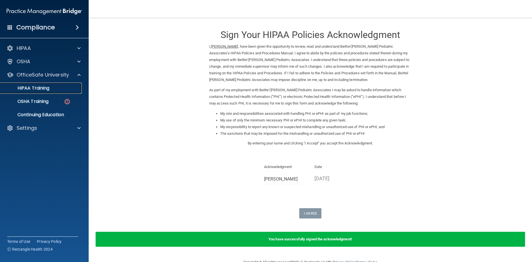
click at [54, 88] on div "HIPAA Training" at bounding box center [42, 88] width 76 height 6
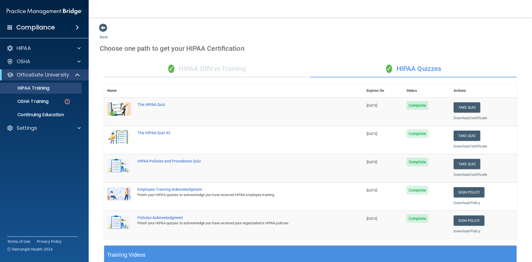
click at [197, 72] on div "✓ HIPAA Officer Training" at bounding box center [207, 69] width 207 height 17
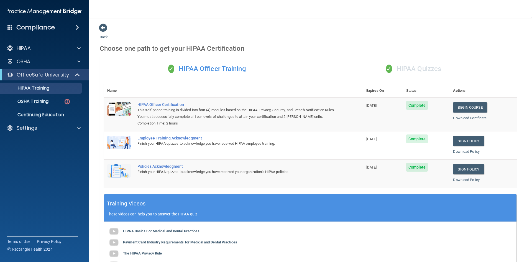
click at [397, 67] on div "✓ HIPAA Quizzes" at bounding box center [414, 69] width 207 height 17
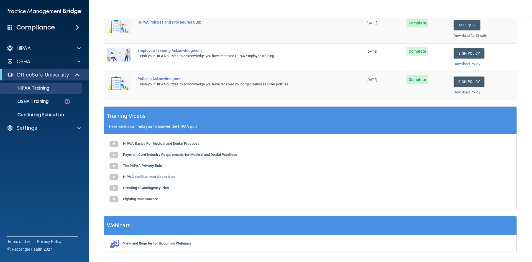
scroll to position [156, 0]
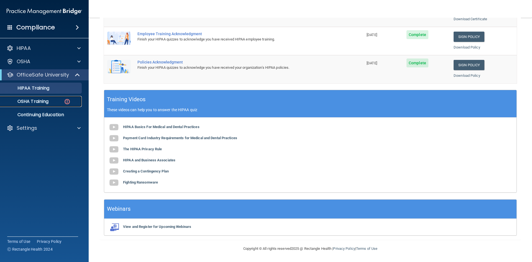
click at [40, 101] on p "OSHA Training" at bounding box center [26, 102] width 45 height 6
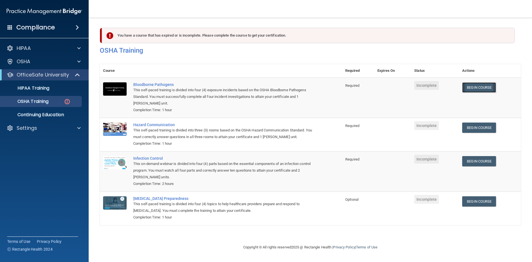
click at [470, 88] on link "Begin Course" at bounding box center [479, 87] width 34 height 10
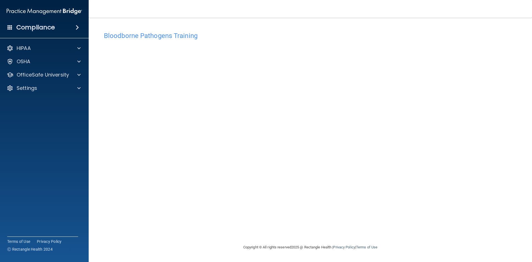
click at [360, 35] on h4 "Bloodborne Pathogens Training" at bounding box center [310, 35] width 413 height 7
click at [47, 72] on p "OfficeSafe University" at bounding box center [43, 75] width 52 height 7
click at [39, 100] on p "OSHA Training" at bounding box center [26, 102] width 45 height 6
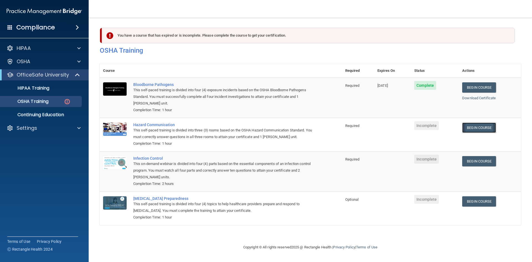
click at [489, 126] on link "Begin Course" at bounding box center [479, 128] width 34 height 10
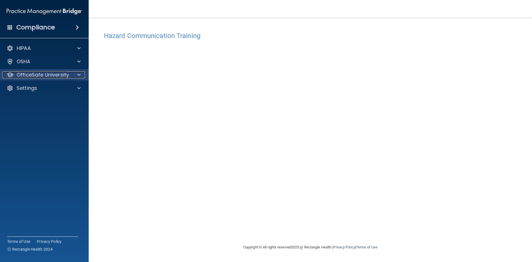
click at [72, 75] on div at bounding box center [78, 75] width 14 height 7
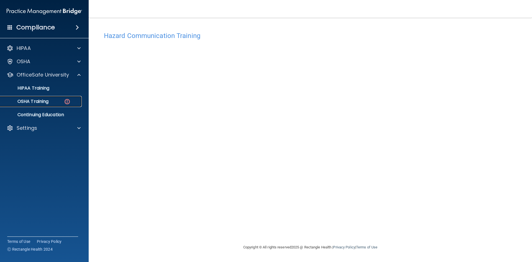
click at [43, 100] on p "OSHA Training" at bounding box center [26, 102] width 45 height 6
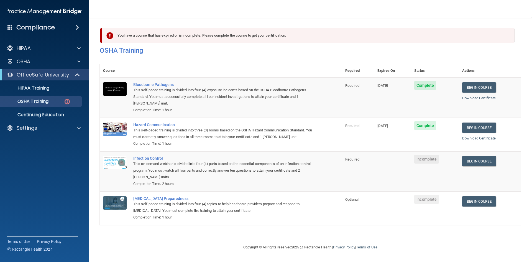
click at [431, 163] on span "Incomplete" at bounding box center [426, 159] width 25 height 9
click at [41, 82] on ul "HIPAA Training OSHA Training Continuing Education" at bounding box center [44, 100] width 100 height 40
click at [37, 89] on p "HIPAA Training" at bounding box center [27, 88] width 46 height 6
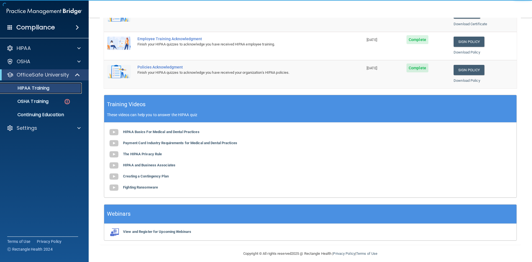
scroll to position [156, 0]
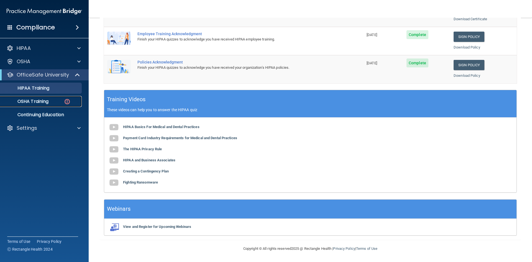
click at [33, 100] on p "OSHA Training" at bounding box center [26, 102] width 45 height 6
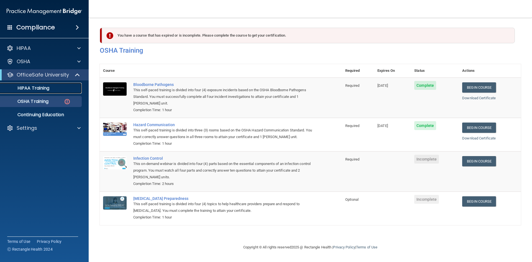
click at [44, 87] on p "HIPAA Training" at bounding box center [27, 88] width 46 height 6
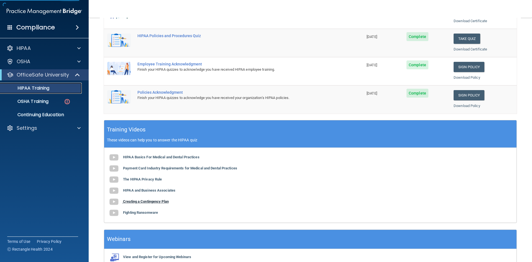
scroll to position [156, 0]
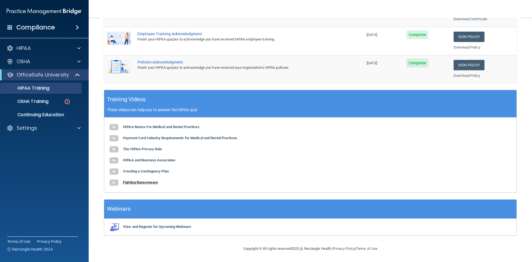
click at [139, 182] on b "Fighting Ransomware" at bounding box center [140, 182] width 35 height 4
click at [43, 100] on p "OSHA Training" at bounding box center [26, 102] width 45 height 6
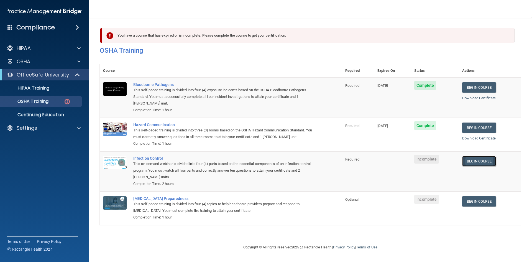
click at [485, 164] on link "Begin Course" at bounding box center [479, 161] width 34 height 10
click at [78, 58] on span at bounding box center [78, 61] width 3 height 7
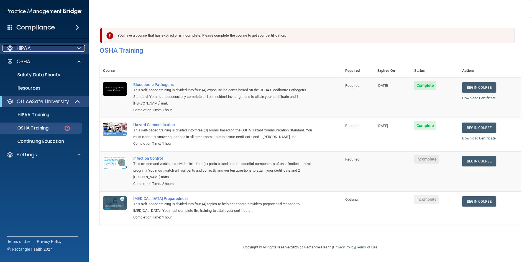
click at [81, 47] on div at bounding box center [78, 48] width 14 height 7
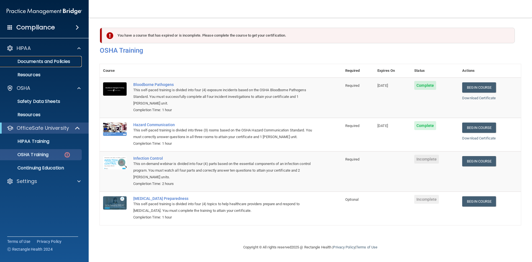
click at [35, 61] on p "Documents and Policies" at bounding box center [42, 62] width 76 height 6
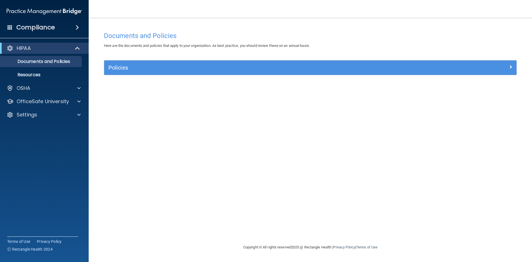
click at [518, 65] on div "Policies Select All (Unselect 0) Unselect All Print Selected (0) Acceptable Use…" at bounding box center [310, 70] width 421 height 21
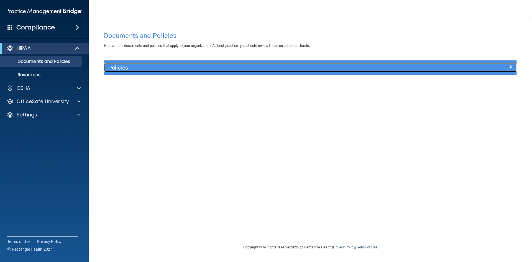
click at [513, 67] on div at bounding box center [465, 66] width 103 height 7
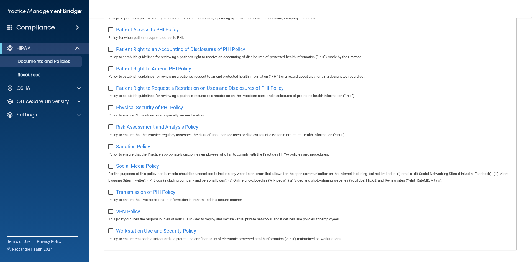
scroll to position [294, 0]
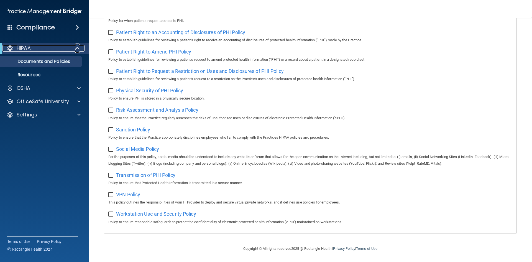
click at [74, 50] on div at bounding box center [78, 48] width 14 height 7
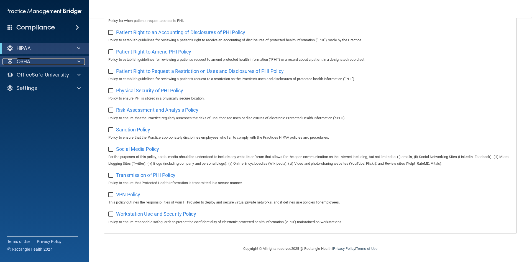
click at [83, 62] on div at bounding box center [78, 61] width 14 height 7
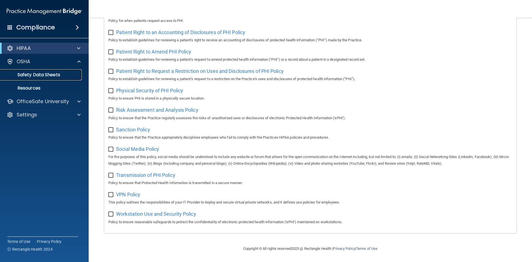
click at [54, 76] on p "Safety Data Sheets" at bounding box center [42, 75] width 76 height 6
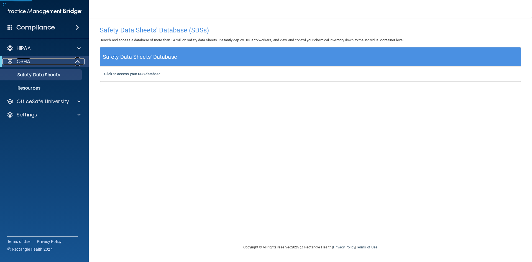
click at [78, 60] on span at bounding box center [78, 61] width 5 height 7
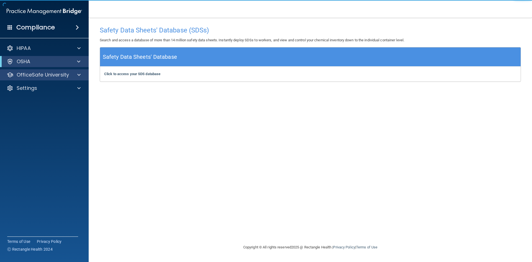
click at [80, 79] on div "OfficeSafe University" at bounding box center [44, 74] width 89 height 11
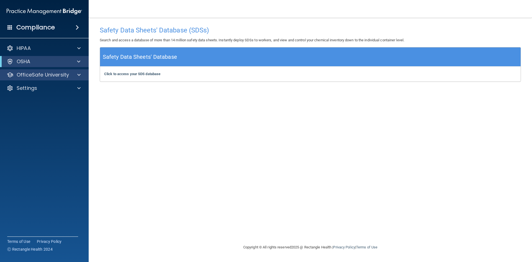
click at [75, 71] on div "OfficeSafe University" at bounding box center [44, 74] width 89 height 11
click at [71, 70] on div "OfficeSafe University" at bounding box center [44, 74] width 89 height 11
click at [75, 74] on div at bounding box center [78, 75] width 14 height 7
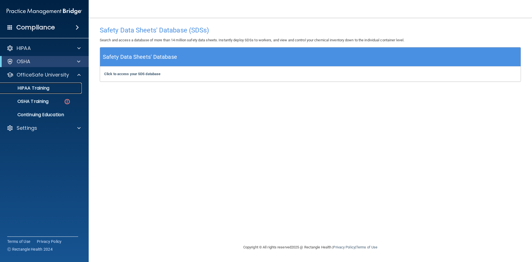
click at [38, 84] on link "HIPAA Training" at bounding box center [37, 88] width 87 height 11
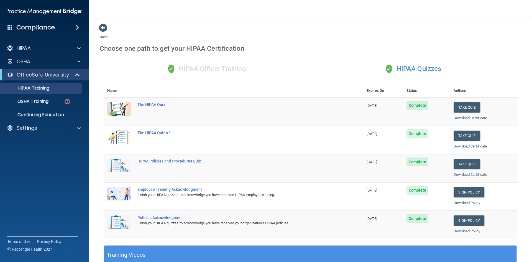
click at [182, 68] on div "✓ HIPAA Officer Training" at bounding box center [207, 69] width 207 height 17
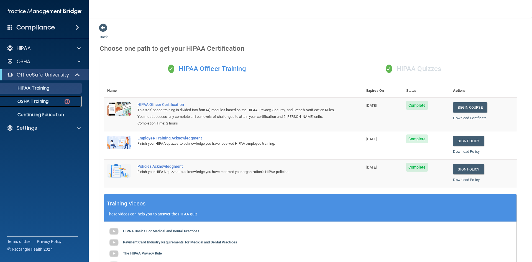
click at [51, 101] on div "OSHA Training" at bounding box center [42, 102] width 76 height 6
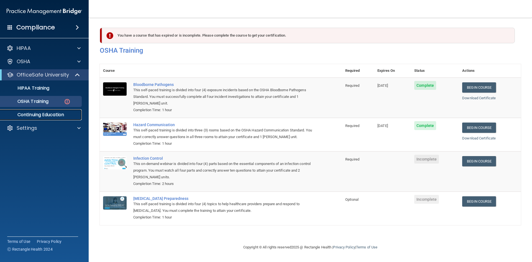
click at [47, 116] on p "Continuing Education" at bounding box center [42, 115] width 76 height 6
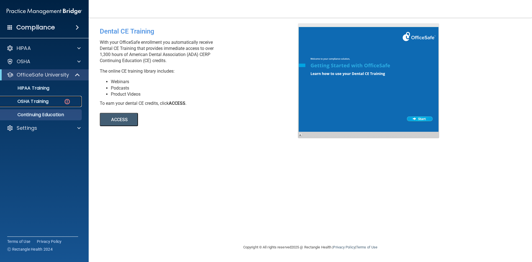
click at [40, 101] on p "OSHA Training" at bounding box center [26, 102] width 45 height 6
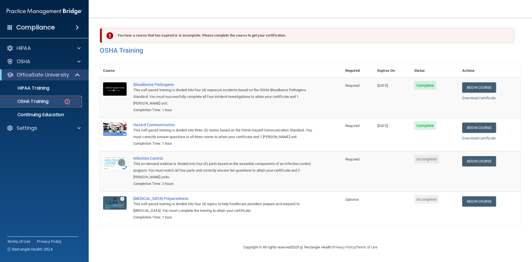
click at [48, 104] on p "OSHA Training" at bounding box center [26, 102] width 45 height 6
click at [51, 93] on link "HIPAA Training" at bounding box center [37, 88] width 87 height 11
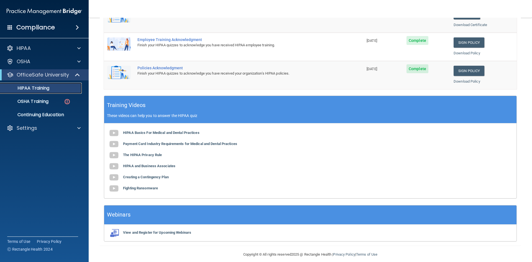
scroll to position [156, 0]
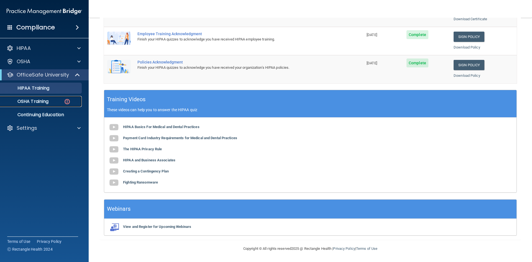
click at [49, 106] on link "OSHA Training" at bounding box center [37, 101] width 87 height 11
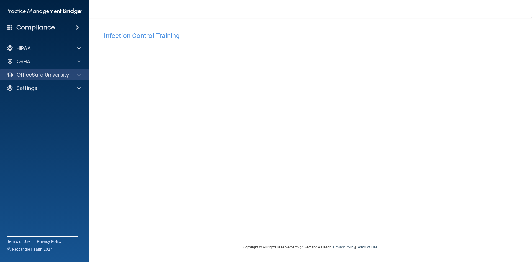
click at [47, 78] on div "OfficeSafe University" at bounding box center [44, 74] width 89 height 11
click at [78, 75] on span at bounding box center [78, 75] width 3 height 7
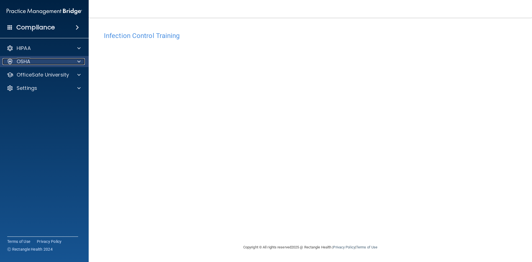
click at [78, 62] on span at bounding box center [78, 61] width 3 height 7
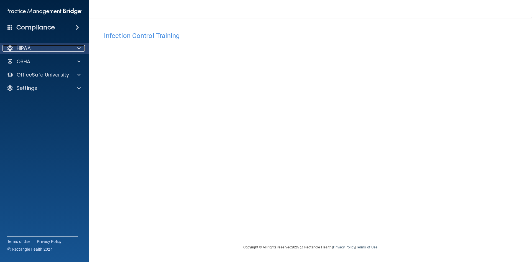
click at [78, 47] on span at bounding box center [78, 48] width 3 height 7
click at [123, 36] on h4 "Infection Control Training" at bounding box center [310, 35] width 413 height 7
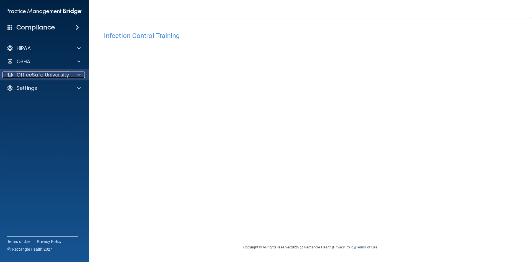
click at [45, 74] on p "OfficeSafe University" at bounding box center [43, 75] width 52 height 7
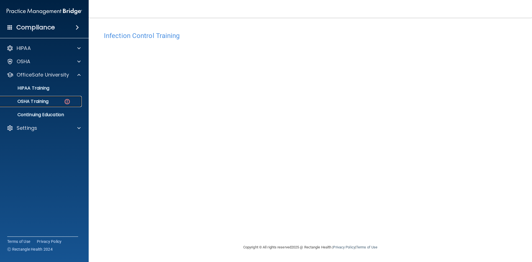
click at [52, 100] on div "OSHA Training" at bounding box center [42, 102] width 76 height 6
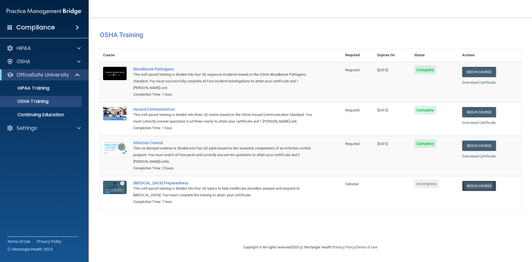
click at [488, 190] on link "Begin Course" at bounding box center [479, 186] width 34 height 10
click at [36, 89] on p "HIPAA Training" at bounding box center [27, 88] width 46 height 6
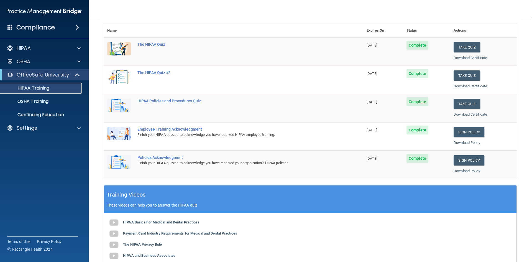
scroll to position [17, 0]
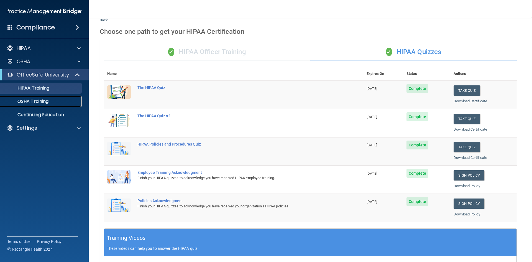
click at [45, 100] on p "OSHA Training" at bounding box center [26, 102] width 45 height 6
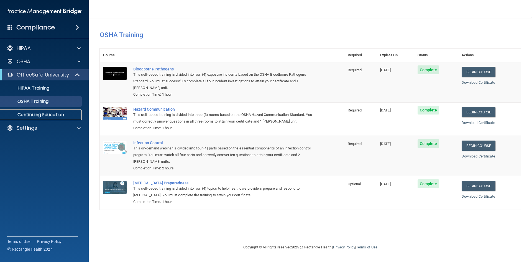
click at [26, 115] on p "Continuing Education" at bounding box center [42, 115] width 76 height 6
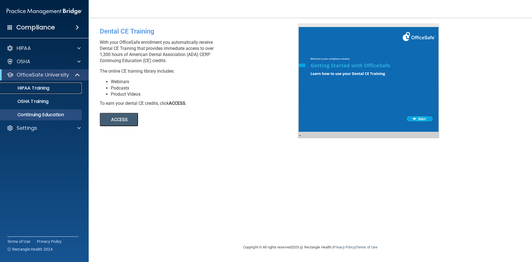
click at [30, 89] on p "HIPAA Training" at bounding box center [27, 88] width 46 height 6
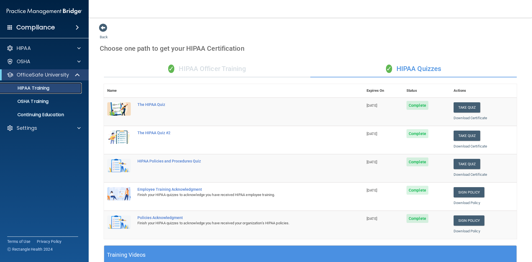
click at [37, 91] on p "HIPAA Training" at bounding box center [27, 88] width 46 height 6
click at [177, 71] on div "✓ HIPAA Officer Training" at bounding box center [207, 69] width 207 height 17
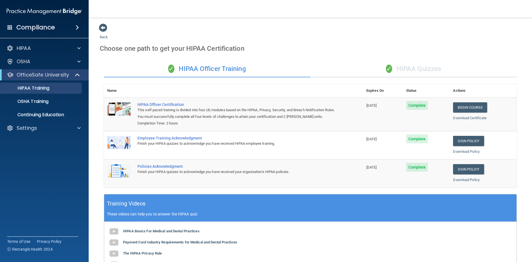
click at [434, 66] on div "✓ HIPAA Quizzes" at bounding box center [414, 69] width 207 height 17
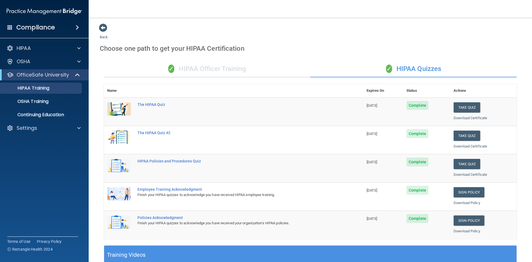
click at [207, 67] on div "✓ HIPAA Officer Training" at bounding box center [207, 69] width 207 height 17
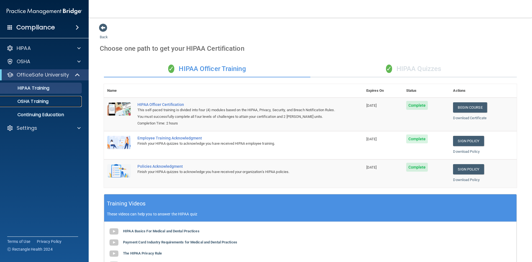
click at [55, 106] on link "OSHA Training" at bounding box center [37, 101] width 87 height 11
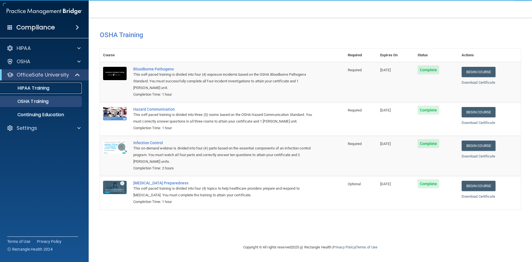
click at [40, 86] on p "HIPAA Training" at bounding box center [27, 88] width 46 height 6
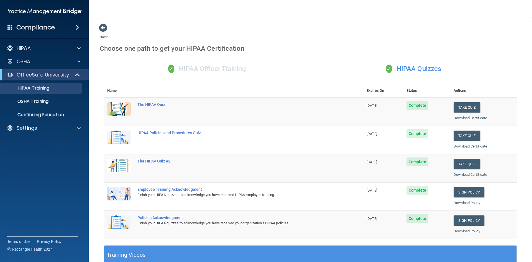
click at [217, 73] on div "✓ HIPAA Officer Training" at bounding box center [207, 69] width 207 height 17
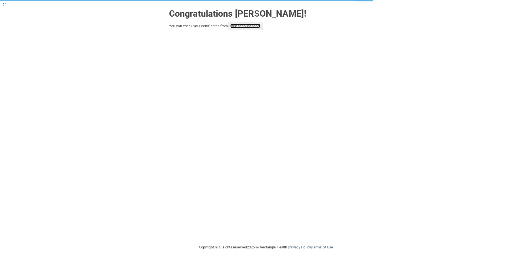
click at [238, 26] on link "your account page!" at bounding box center [245, 26] width 30 height 4
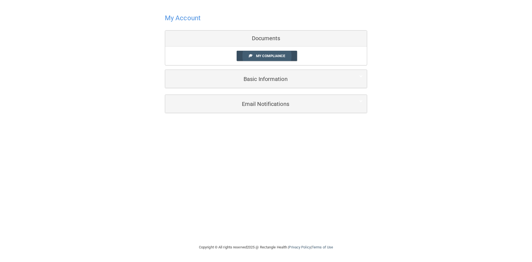
click at [266, 57] on span "My Compliance" at bounding box center [270, 56] width 29 height 4
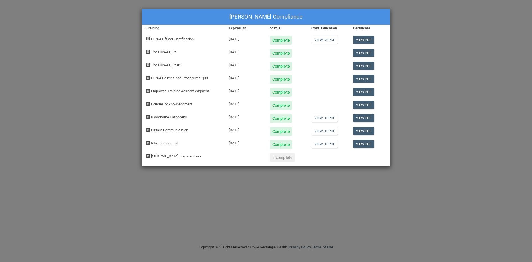
click at [156, 156] on span "[MEDICAL_DATA] Preparedness" at bounding box center [176, 156] width 50 height 4
click at [274, 154] on div "Incomplete" at bounding box center [282, 157] width 25 height 9
click at [276, 158] on div "Incomplete" at bounding box center [282, 157] width 25 height 9
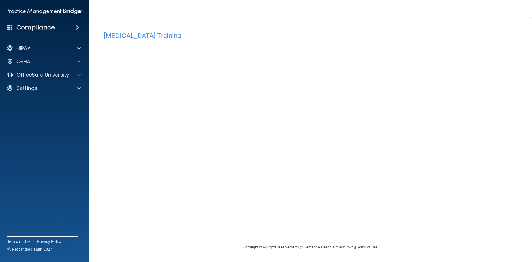
click at [429, 90] on div "[MEDICAL_DATA] Training This course doesn’t expire until . Are you sure you wan…" at bounding box center [310, 136] width 421 height 215
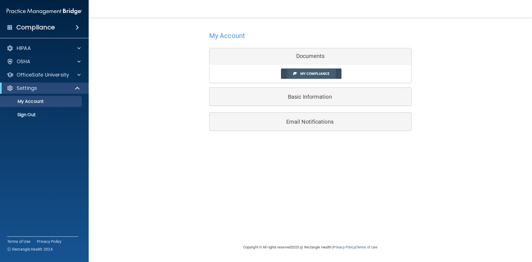
click at [301, 71] on link "My Compliance" at bounding box center [311, 73] width 61 height 10
